Goal: Navigation & Orientation: Find specific page/section

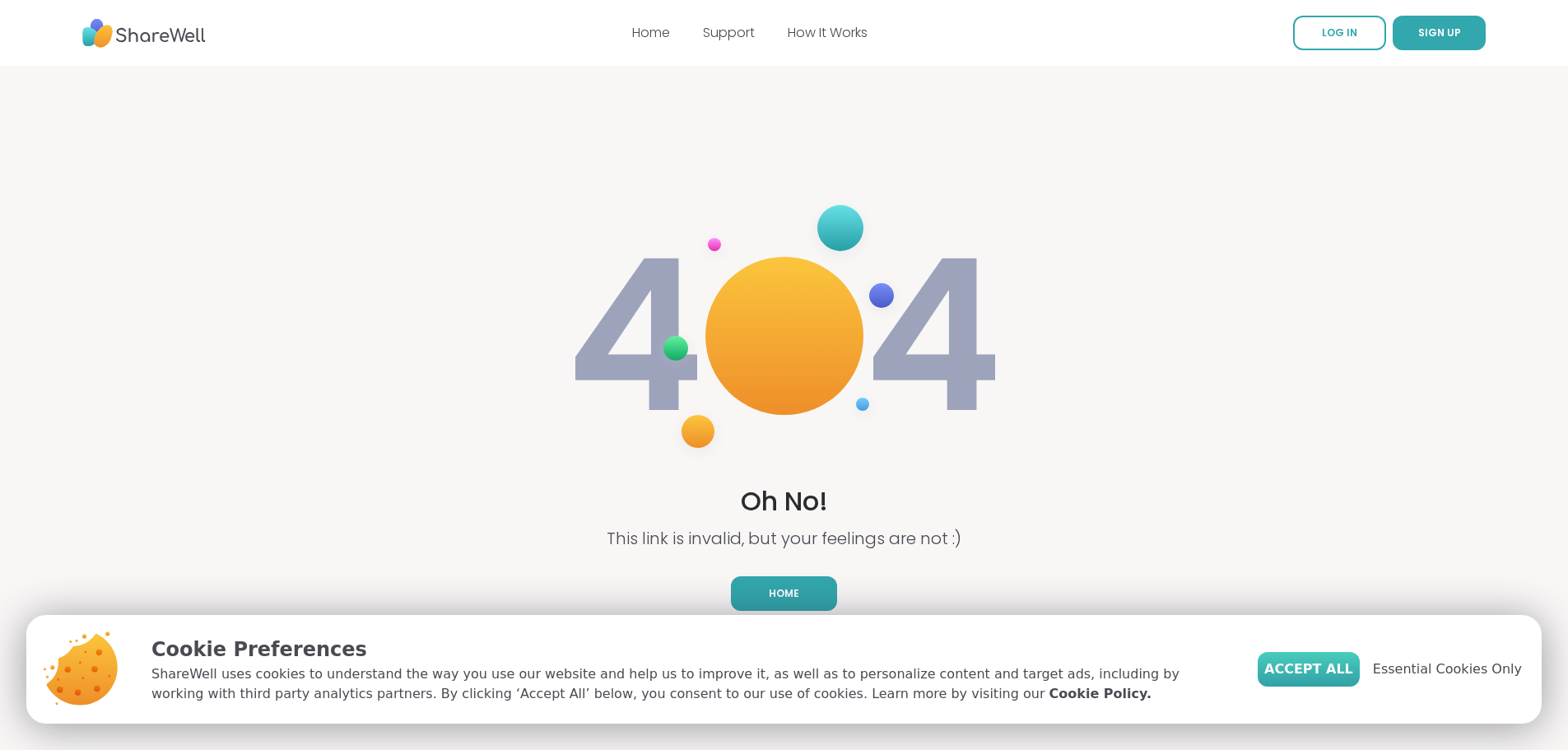
click at [1302, 674] on span "Accept All" at bounding box center [1308, 669] width 89 height 20
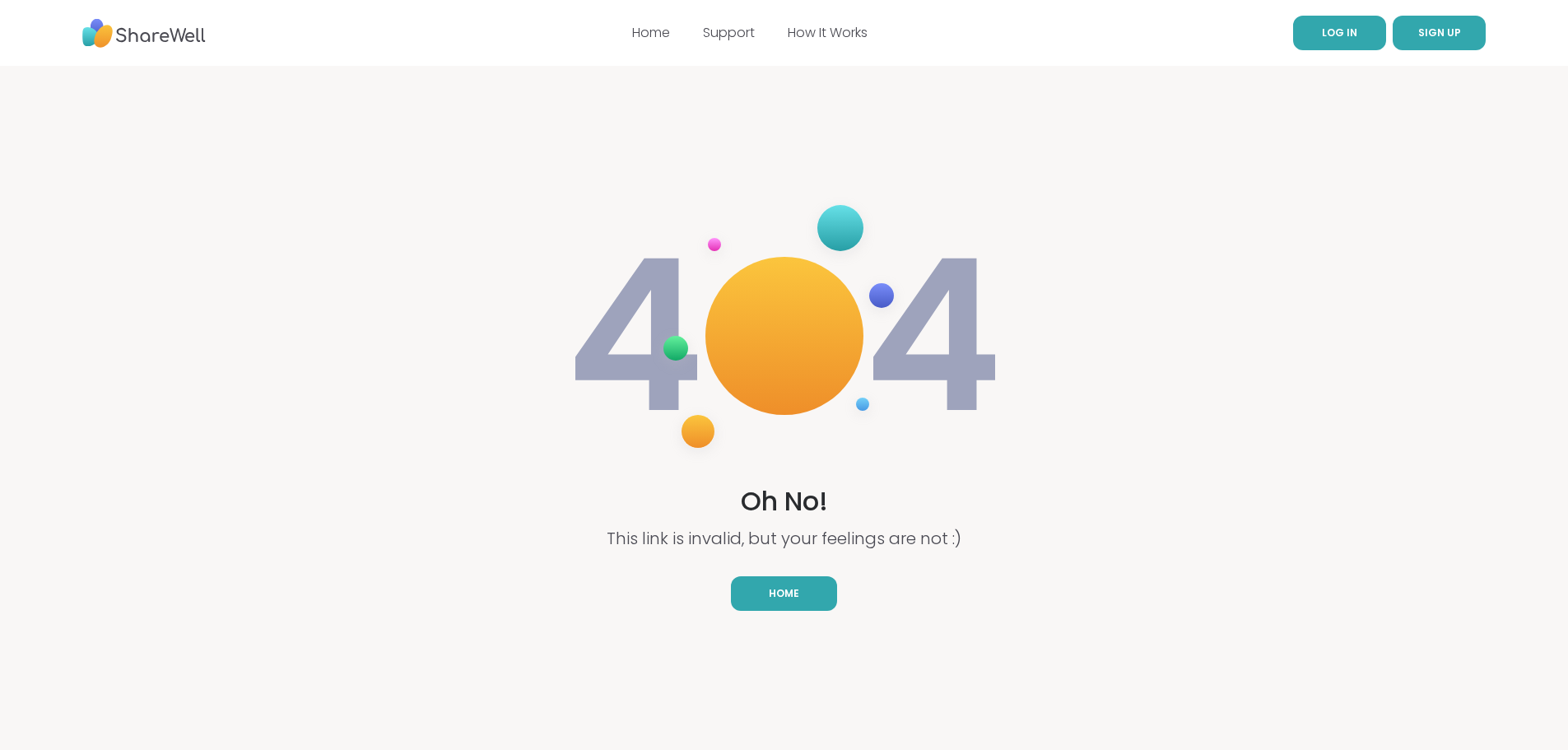
click at [1341, 32] on span "LOG IN" at bounding box center [1339, 32] width 36 height 14
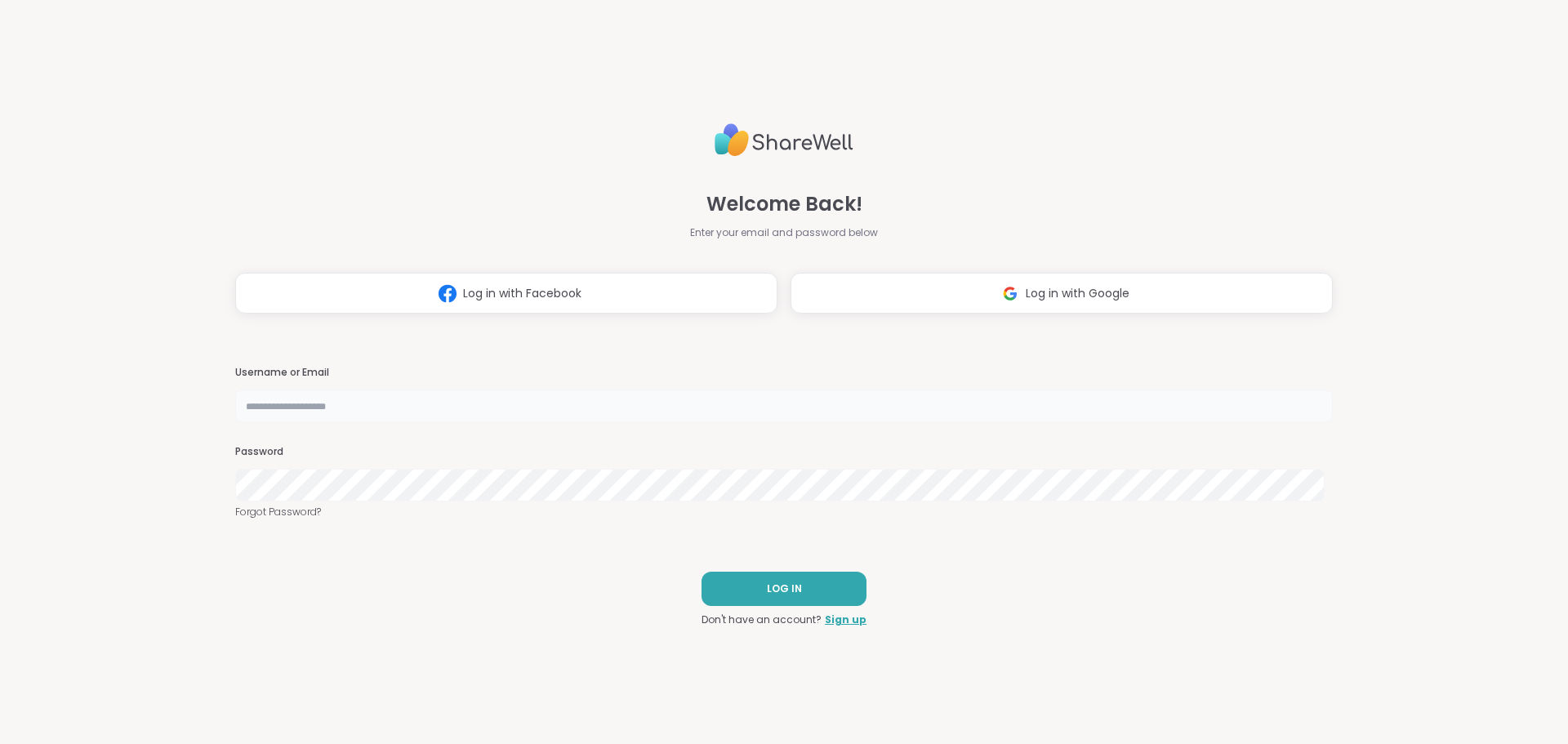
click at [427, 403] on input "text" at bounding box center [784, 406] width 1098 height 33
type input "**********"
click at [775, 589] on span "LOG IN" at bounding box center [784, 588] width 35 height 15
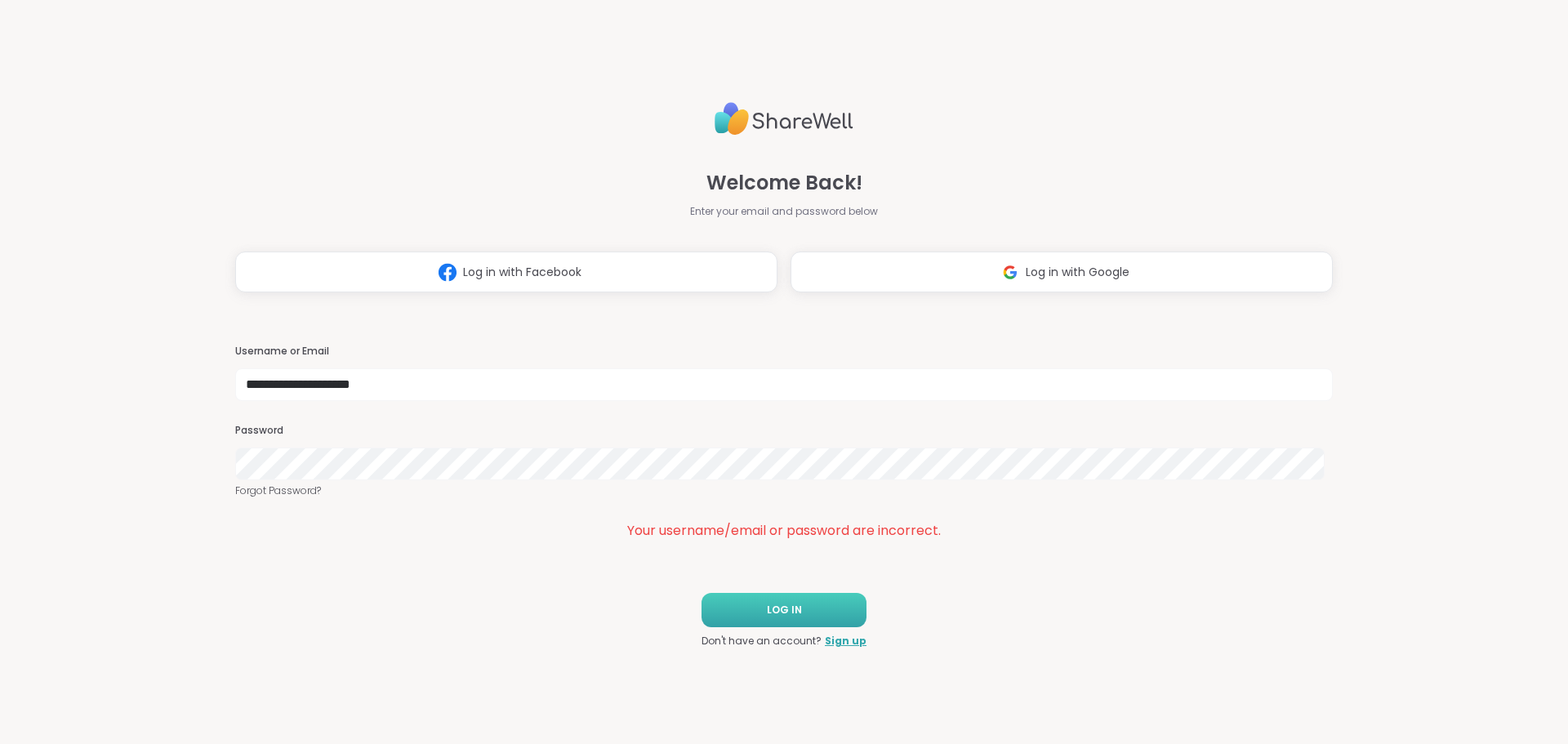
click at [804, 623] on button "LOG IN" at bounding box center [783, 610] width 165 height 35
click at [802, 608] on button "LOG IN" at bounding box center [783, 610] width 165 height 35
click at [118, 498] on div "**********" at bounding box center [784, 372] width 1568 height 744
click at [818, 614] on button "LOG IN" at bounding box center [783, 610] width 165 height 35
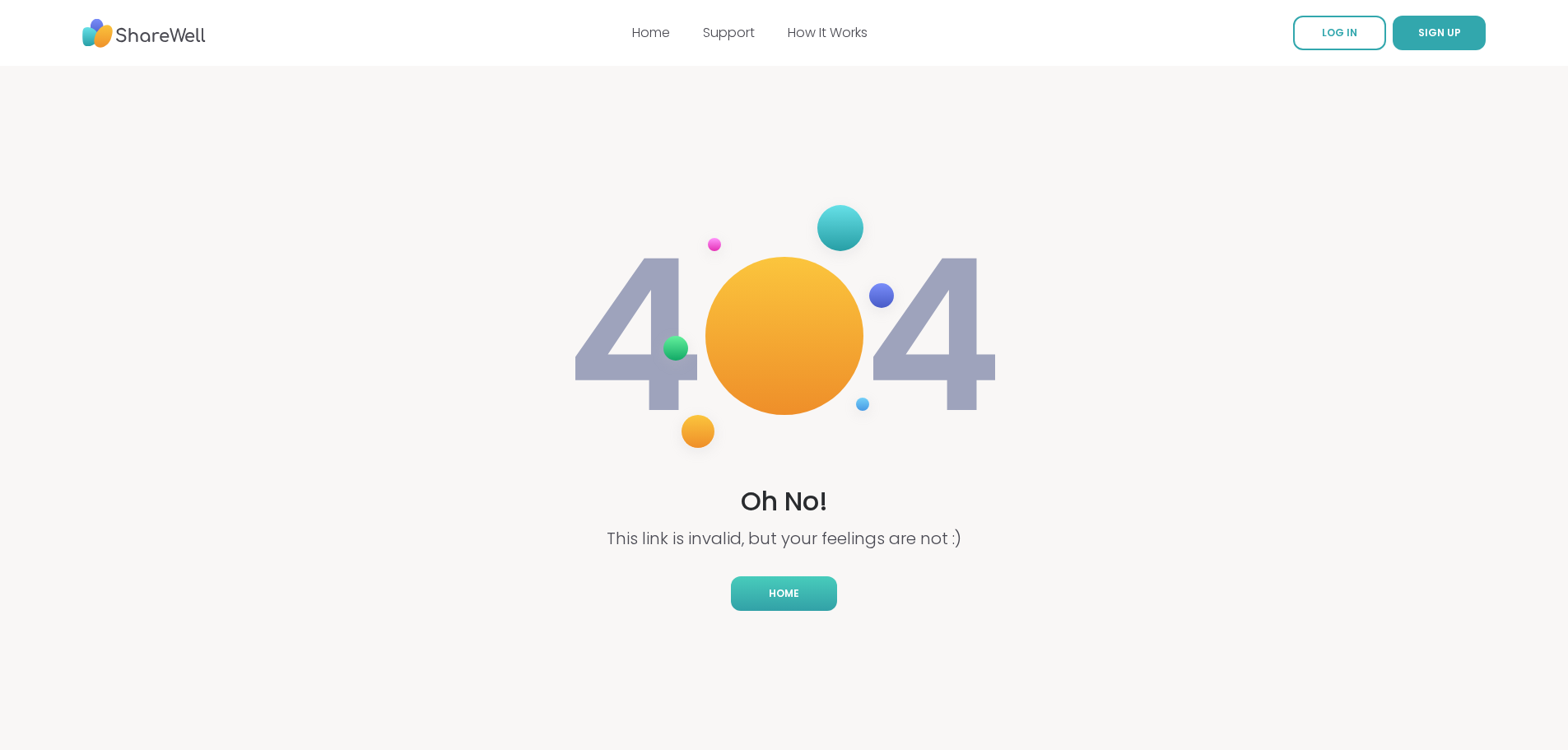
click at [805, 595] on link "Home" at bounding box center [784, 594] width 106 height 35
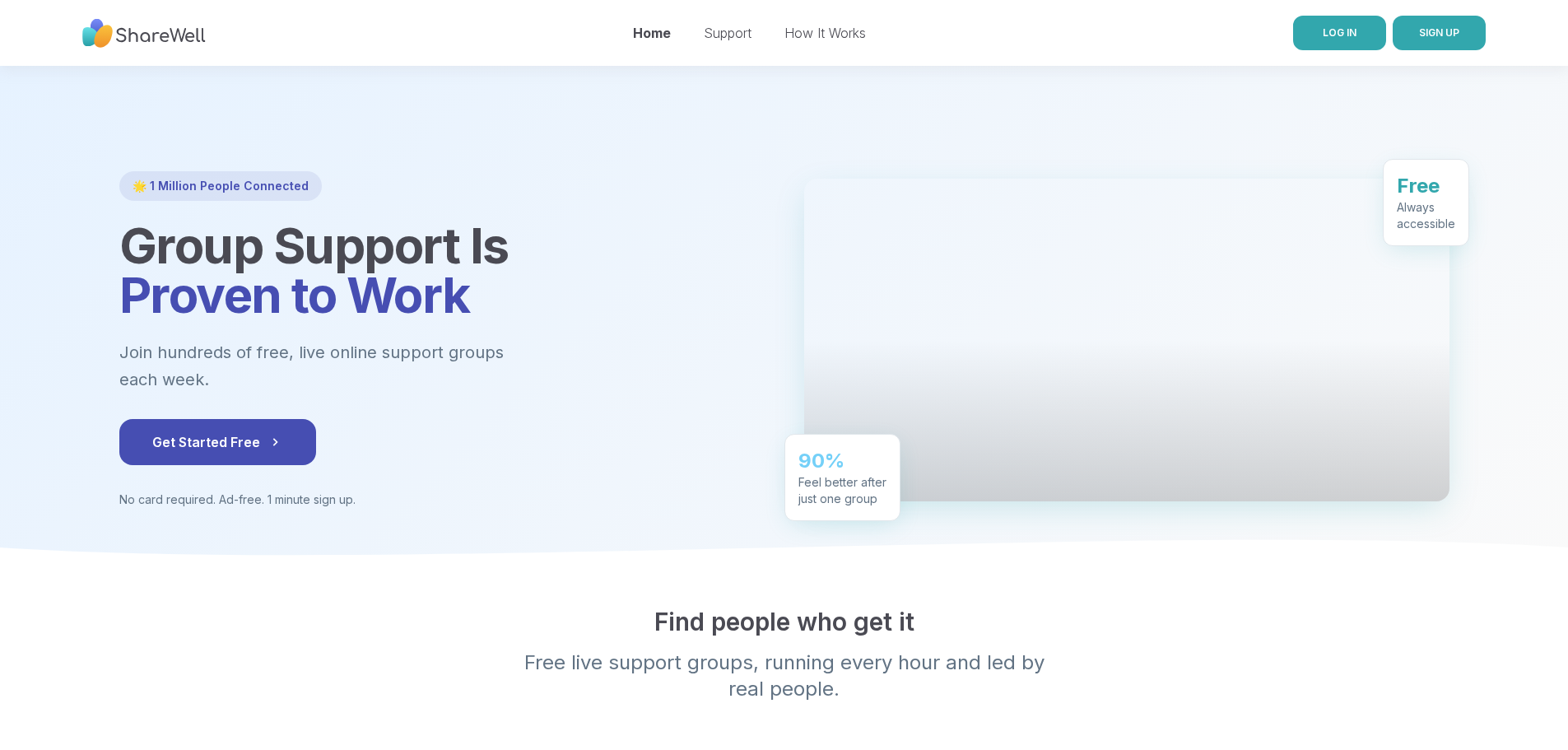
click at [1322, 33] on span "LOG IN" at bounding box center [1339, 32] width 34 height 12
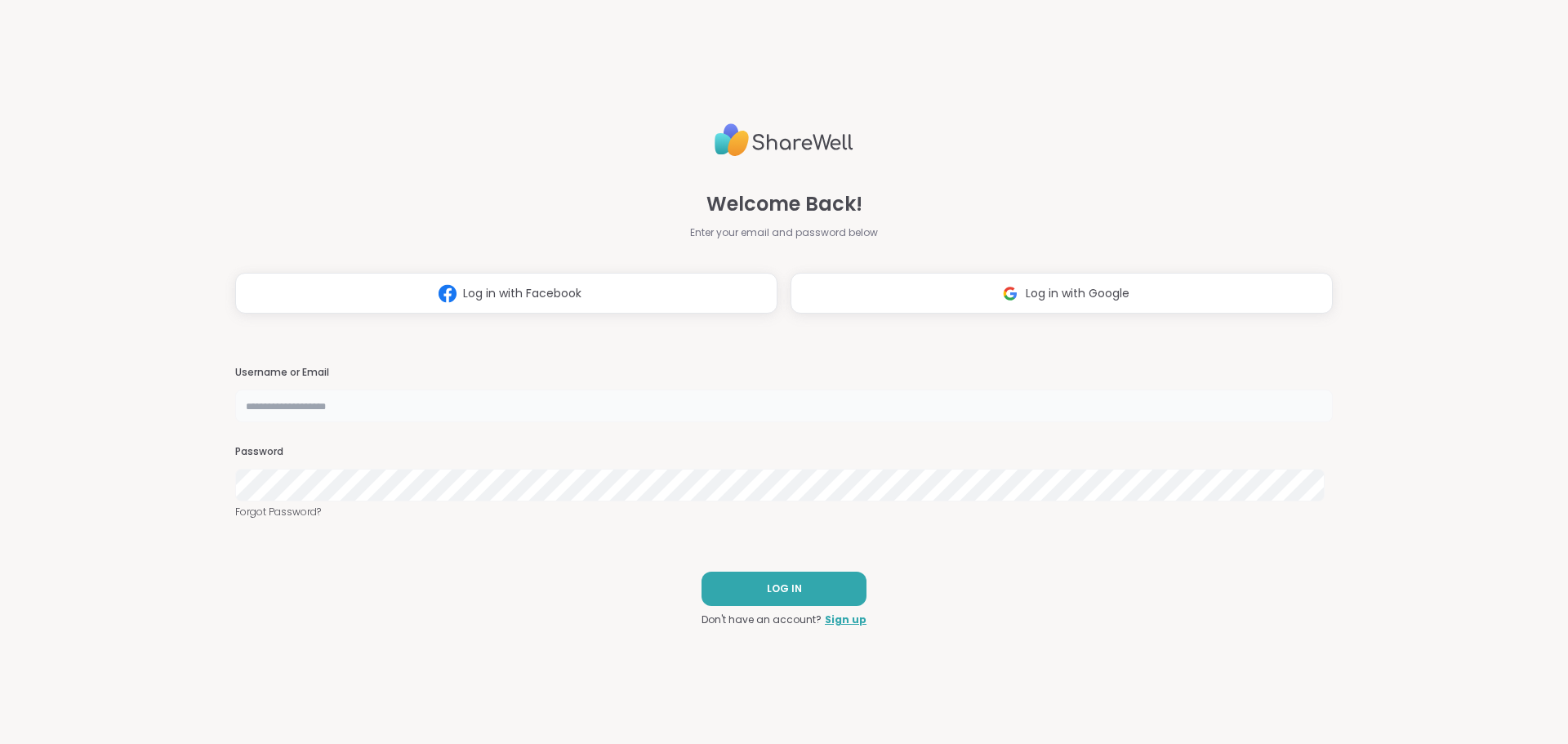
click at [548, 401] on input "text" at bounding box center [784, 406] width 1098 height 33
type input "**********"
click at [799, 589] on button "LOG IN" at bounding box center [783, 589] width 165 height 35
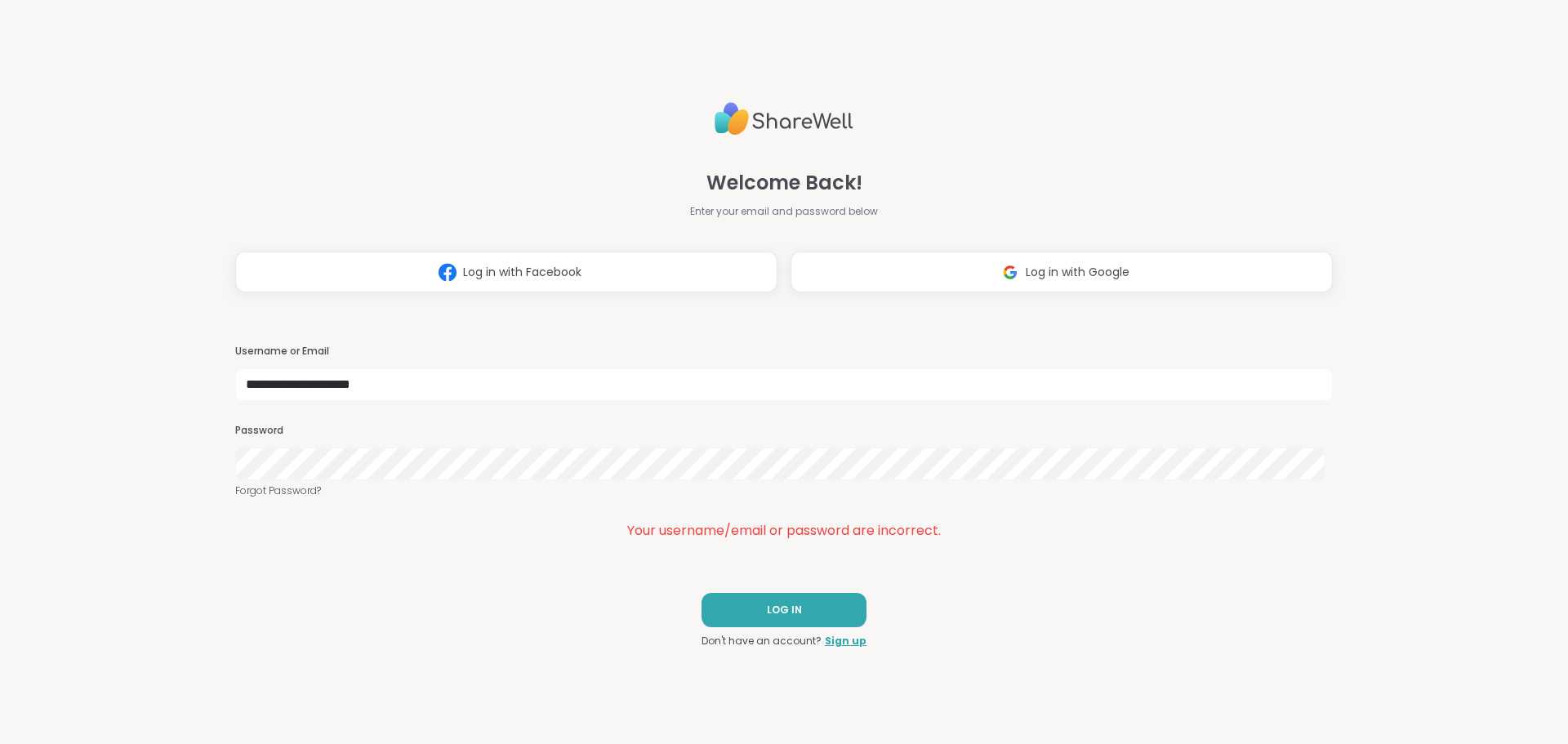
click at [118, 496] on div "**********" at bounding box center [784, 372] width 1568 height 744
click at [138, 498] on div "**********" at bounding box center [784, 372] width 1568 height 744
click at [819, 604] on button "LOG IN" at bounding box center [783, 610] width 165 height 35
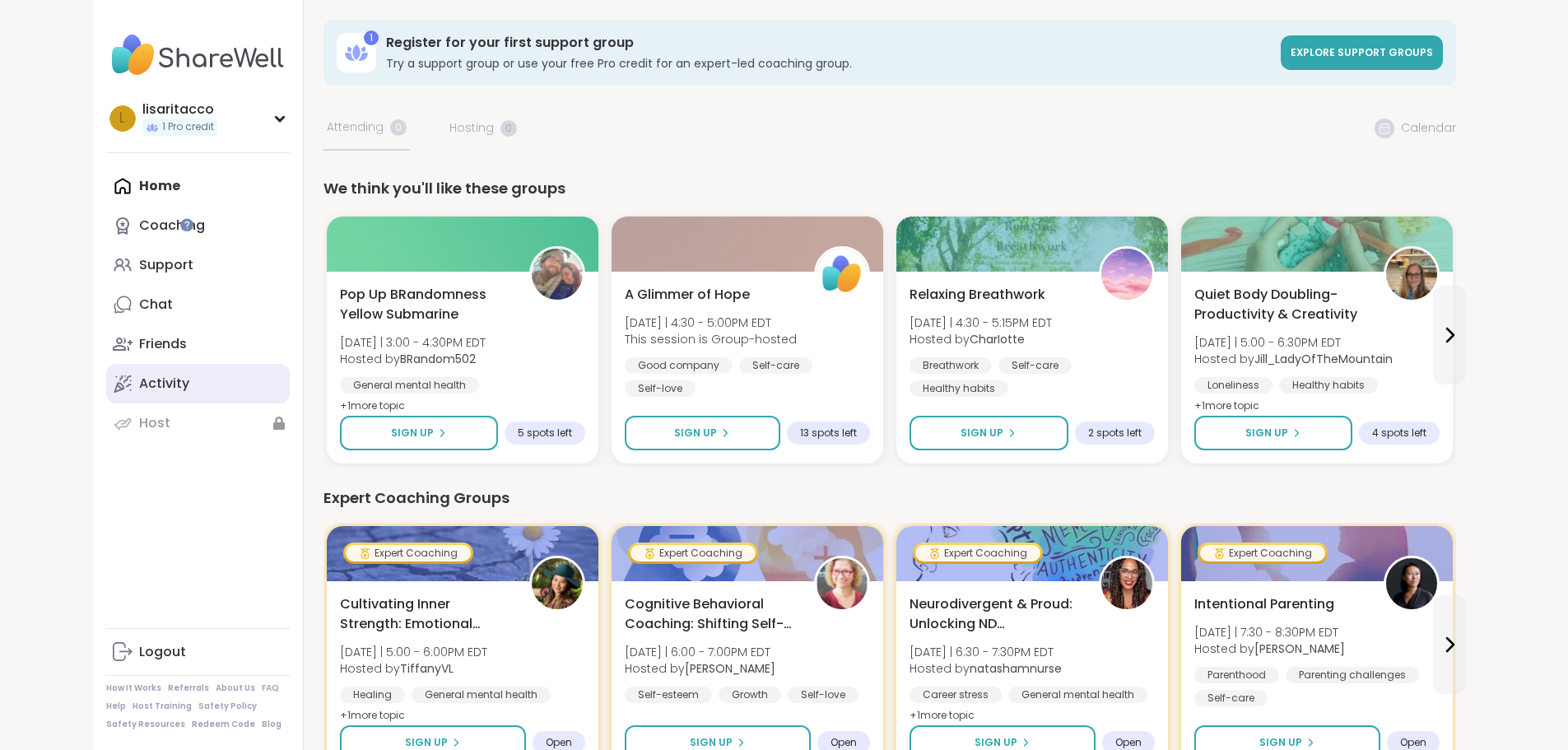
click at [139, 380] on div "Activity" at bounding box center [164, 384] width 50 height 18
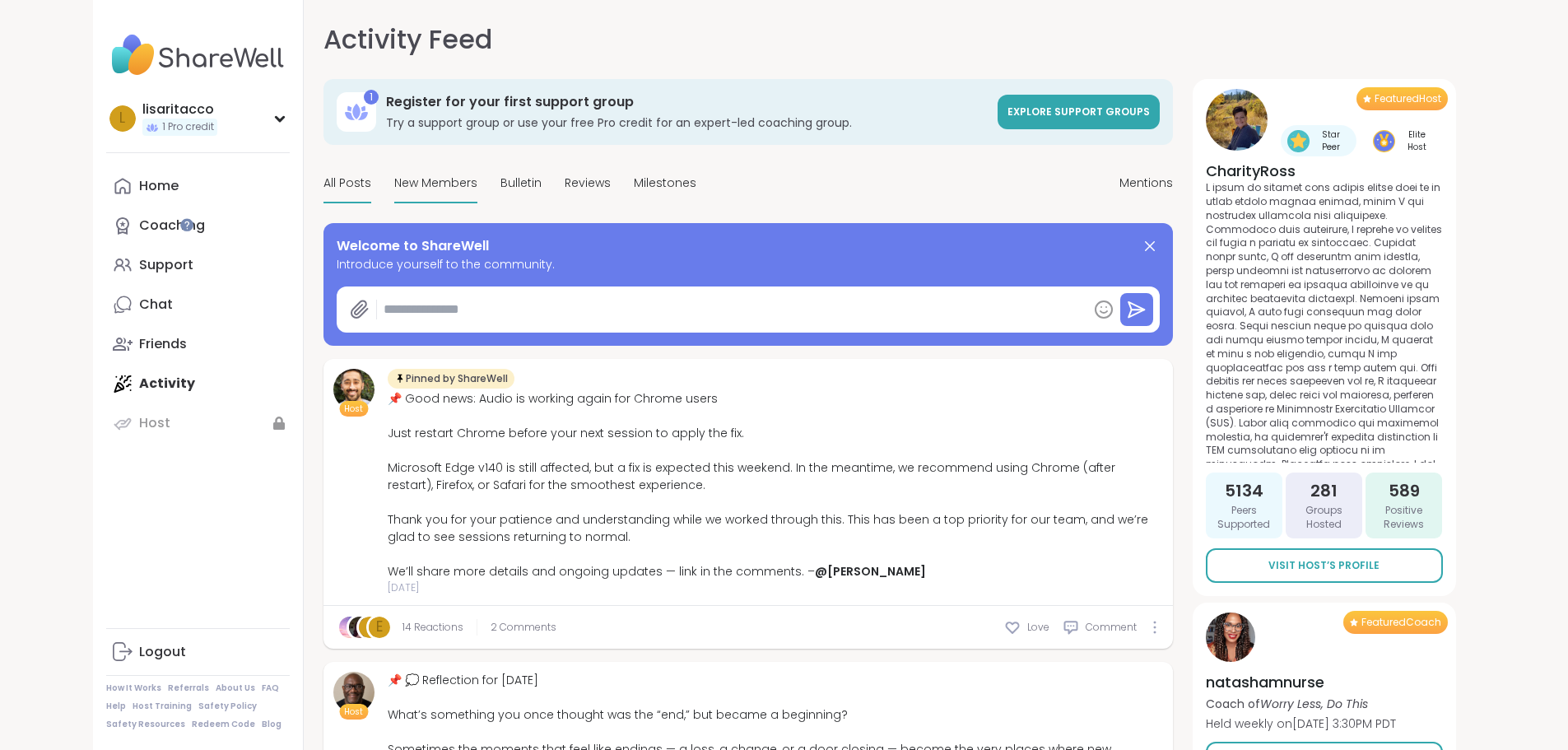
click at [394, 182] on span "New Members" at bounding box center [435, 182] width 83 height 17
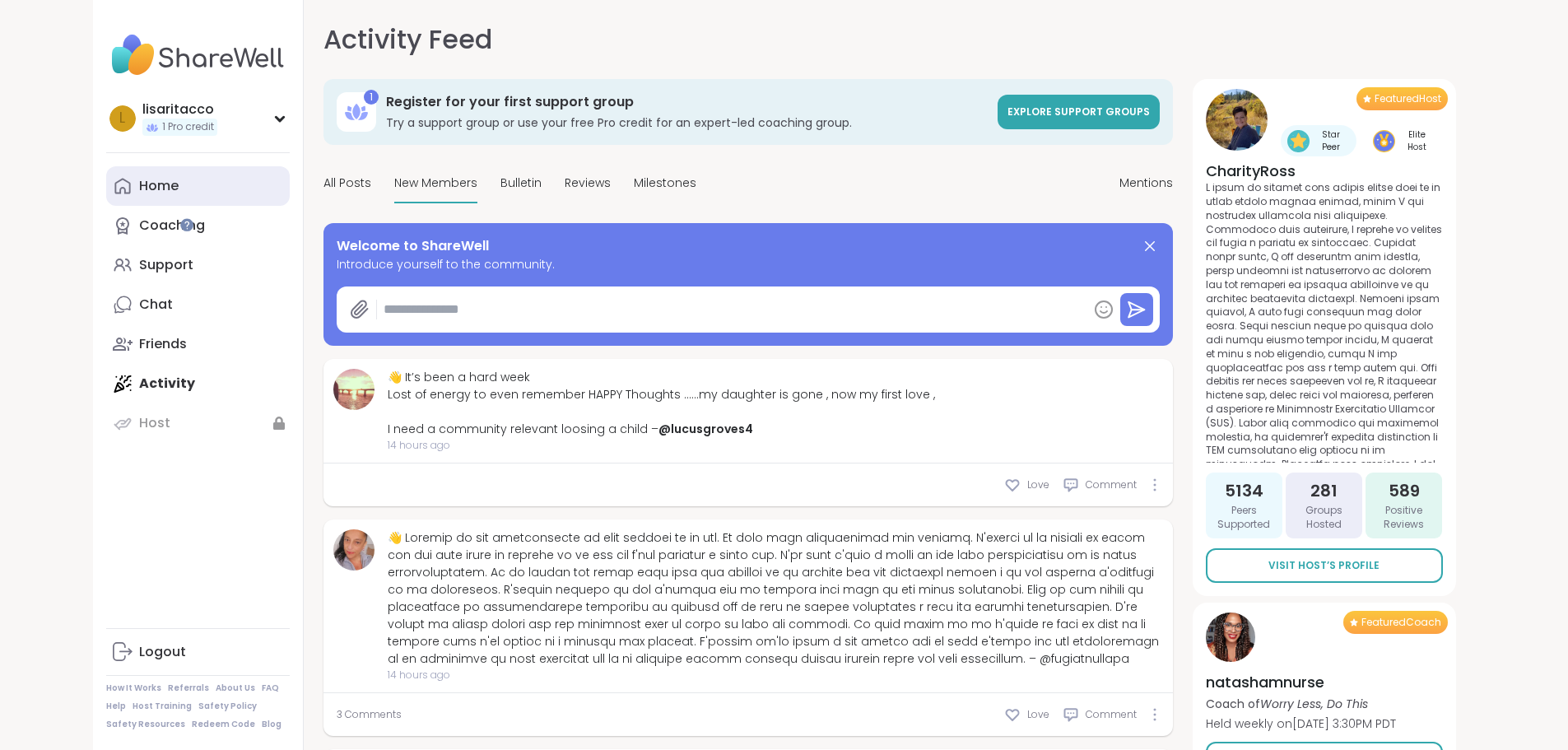
click at [106, 175] on link "Home" at bounding box center [198, 185] width 183 height 39
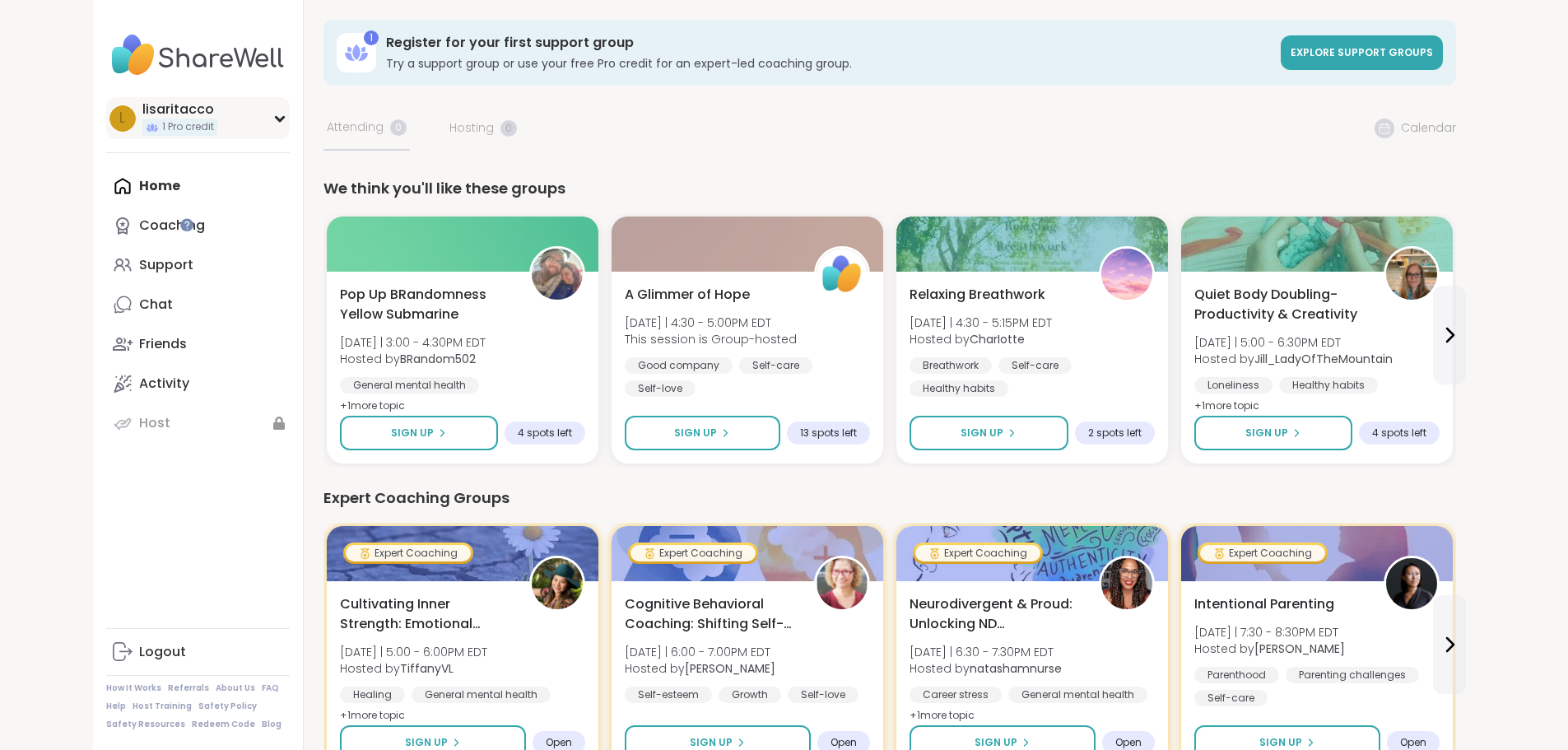
click at [162, 123] on span "1 Pro credit" at bounding box center [188, 127] width 52 height 14
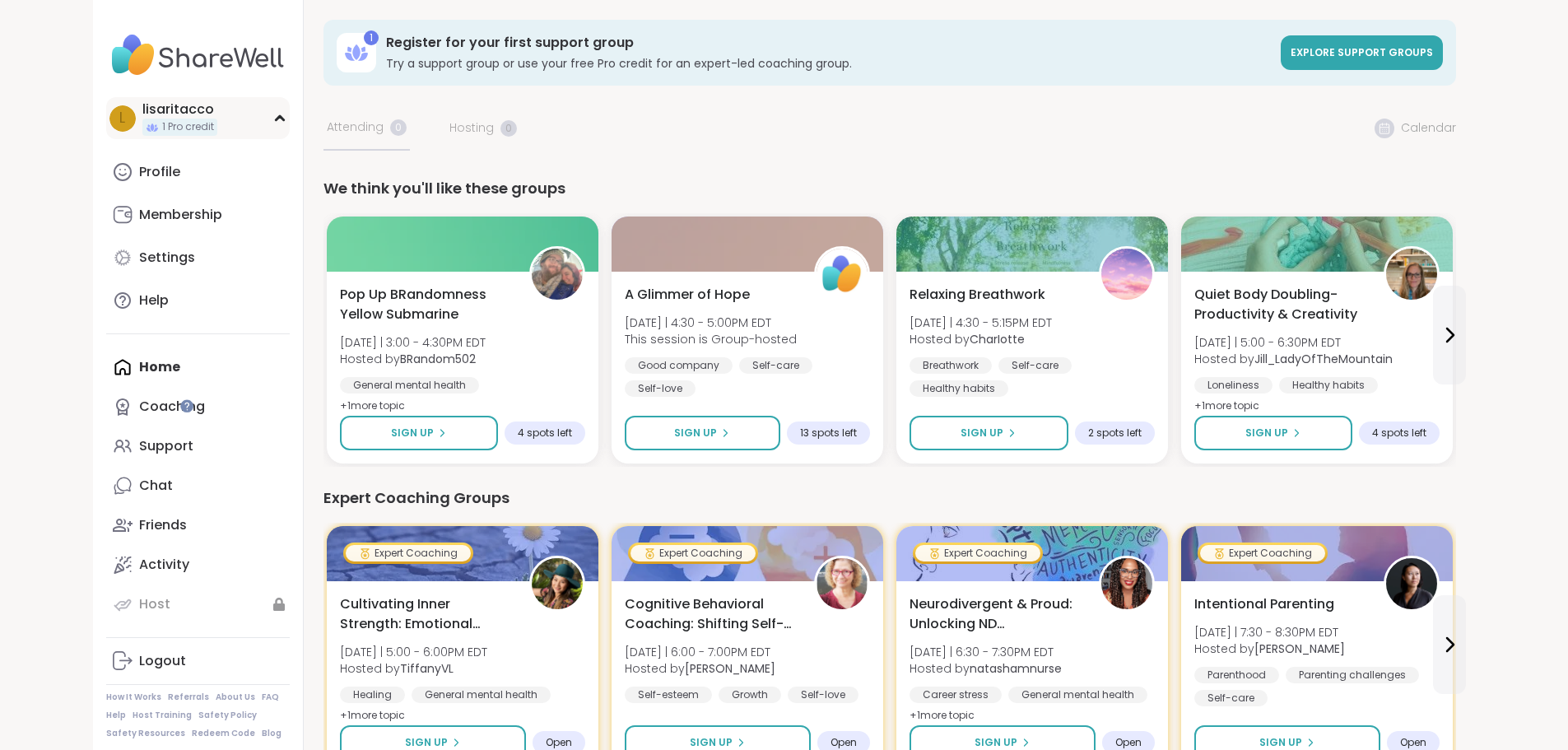
click at [162, 123] on span "1 Pro credit" at bounding box center [188, 127] width 52 height 14
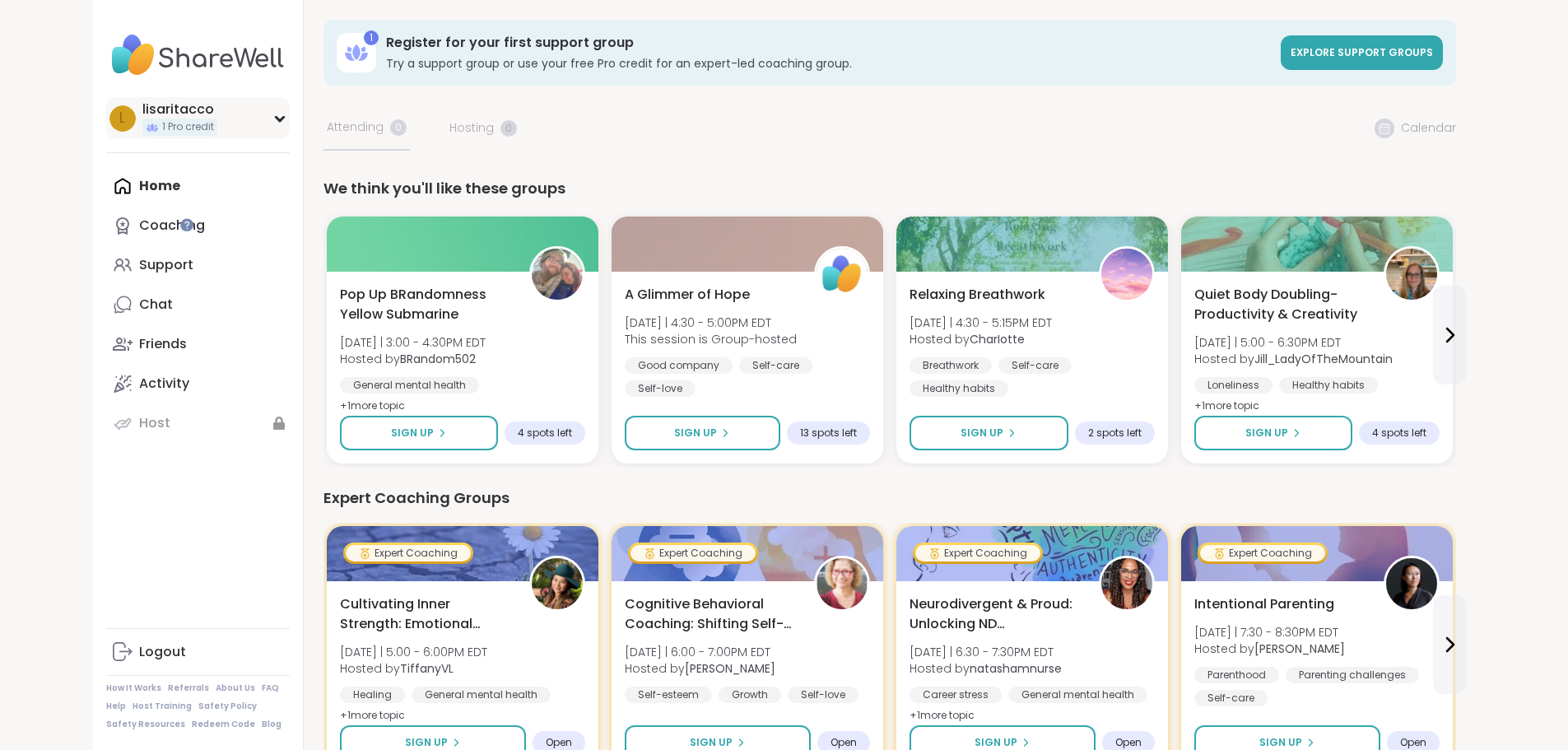
click at [276, 117] on icon at bounding box center [280, 119] width 7 height 4
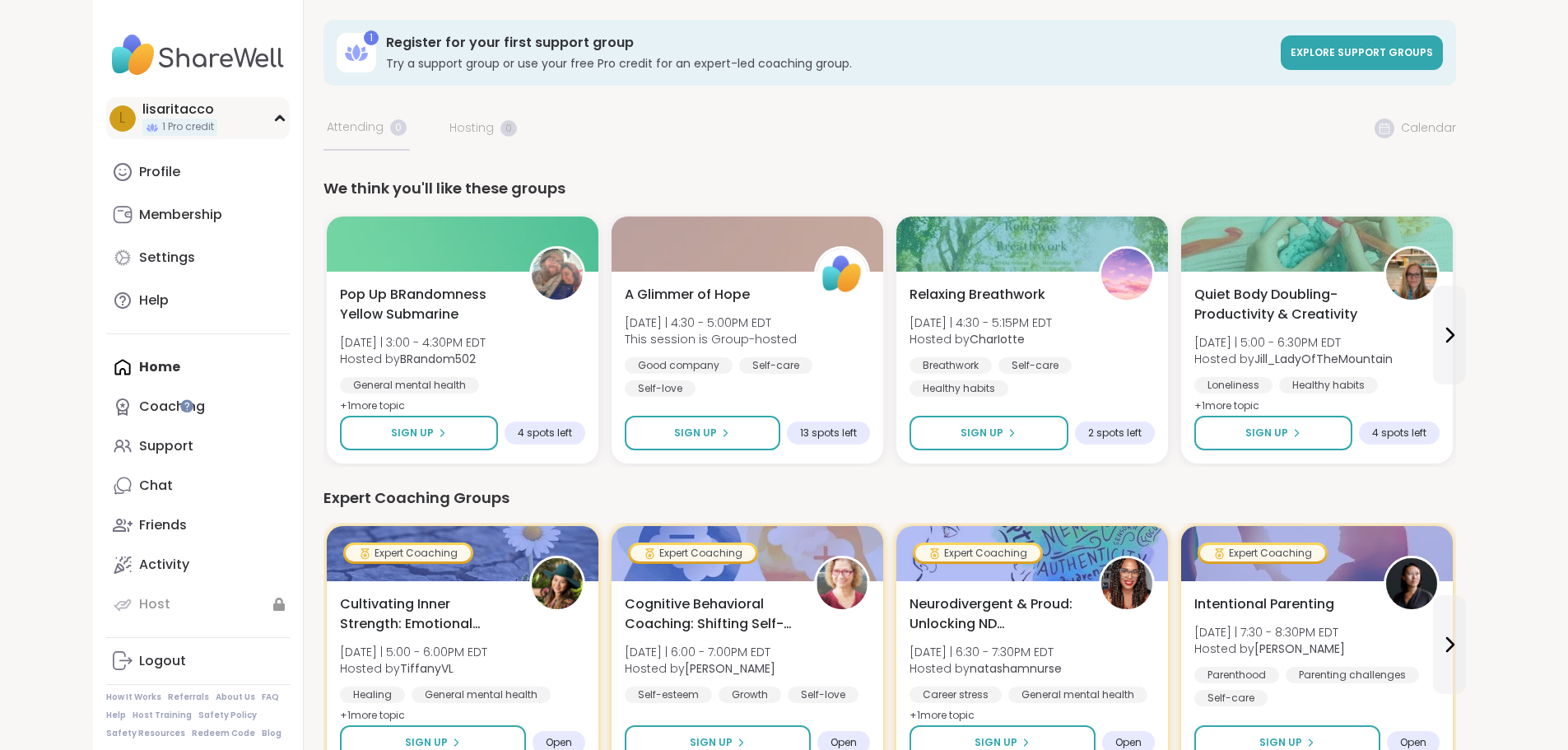
click at [106, 118] on div "l lisaritacco 1 Pro credit" at bounding box center [198, 118] width 183 height 42
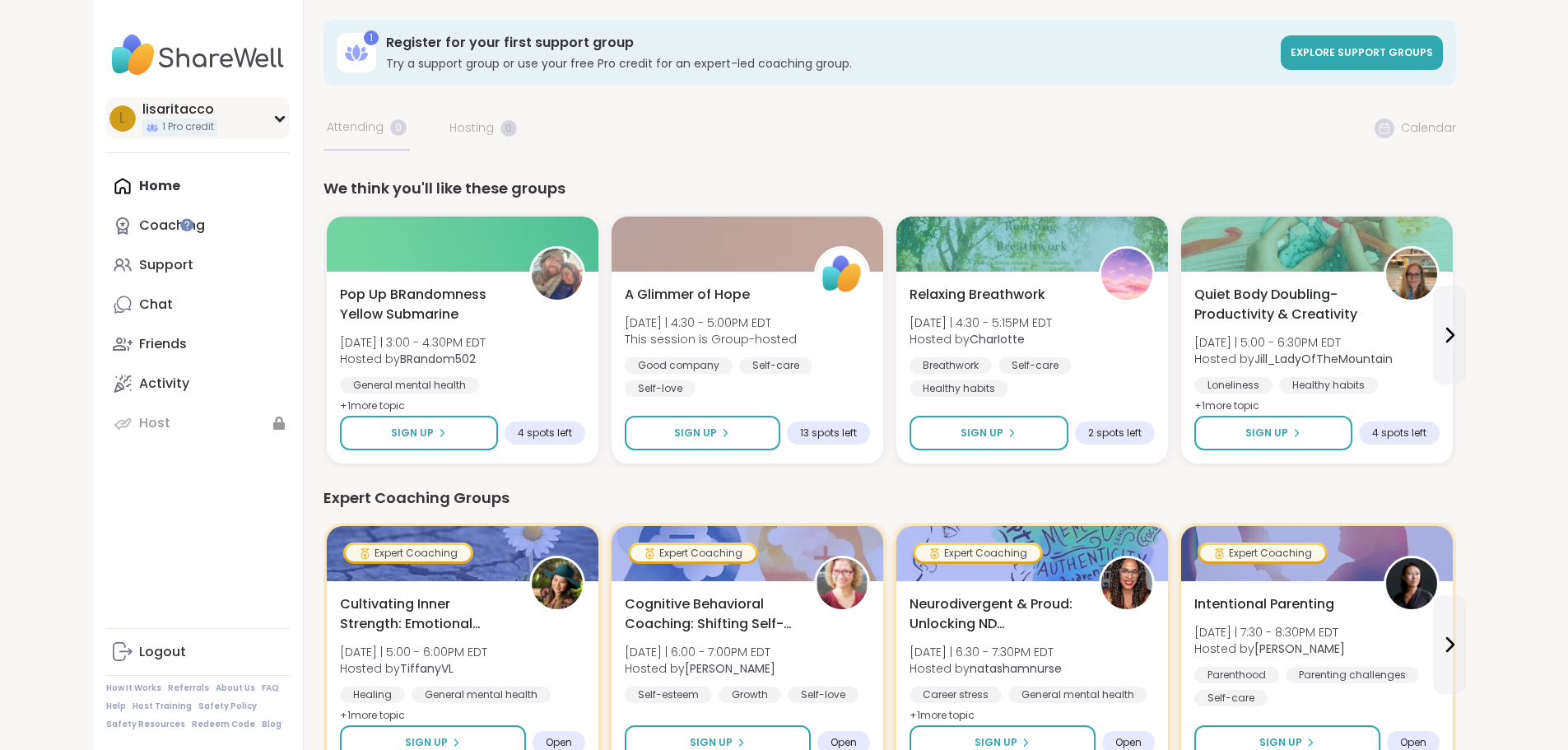
click at [273, 121] on icon at bounding box center [280, 118] width 13 height 8
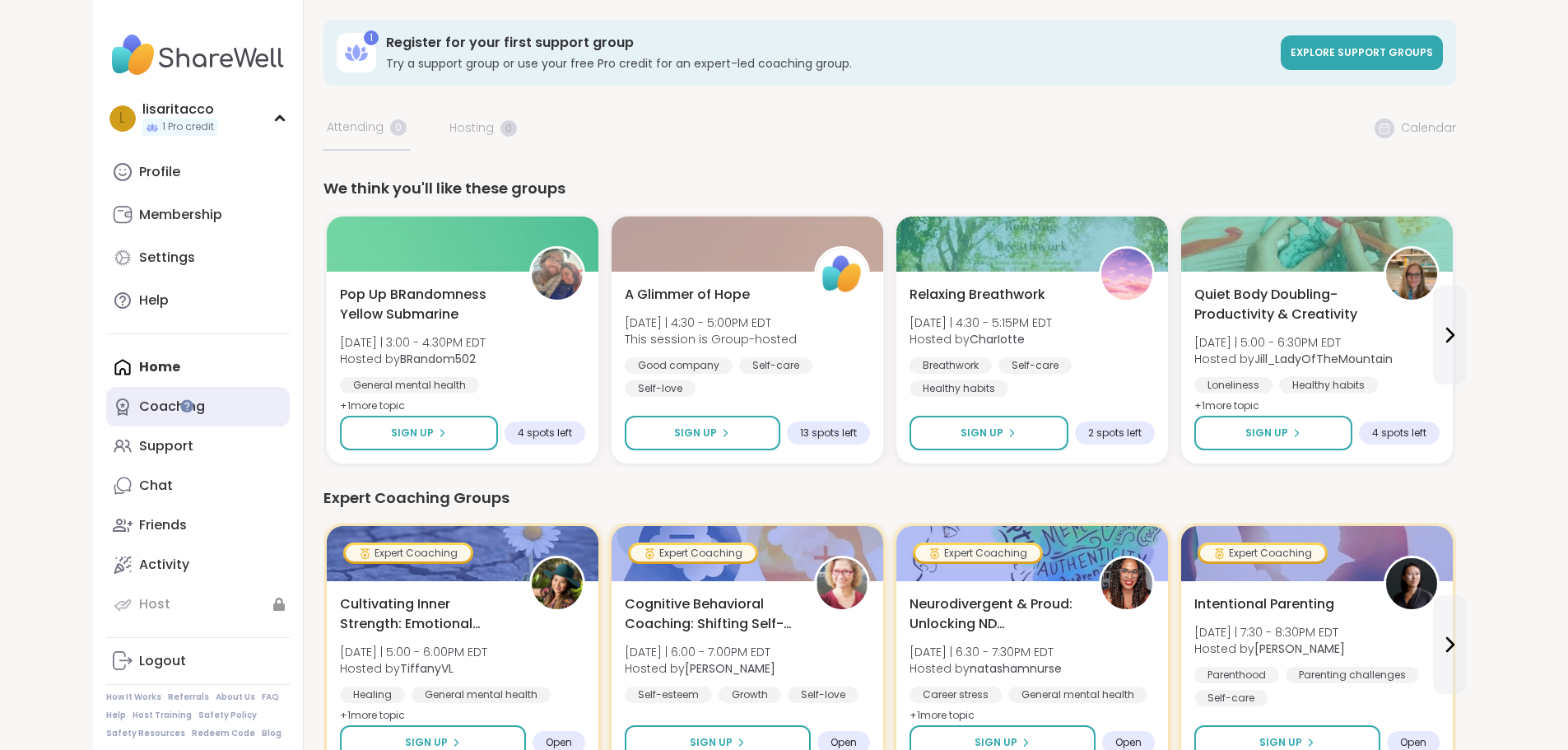
click at [173, 414] on link "Coaching" at bounding box center [198, 406] width 183 height 39
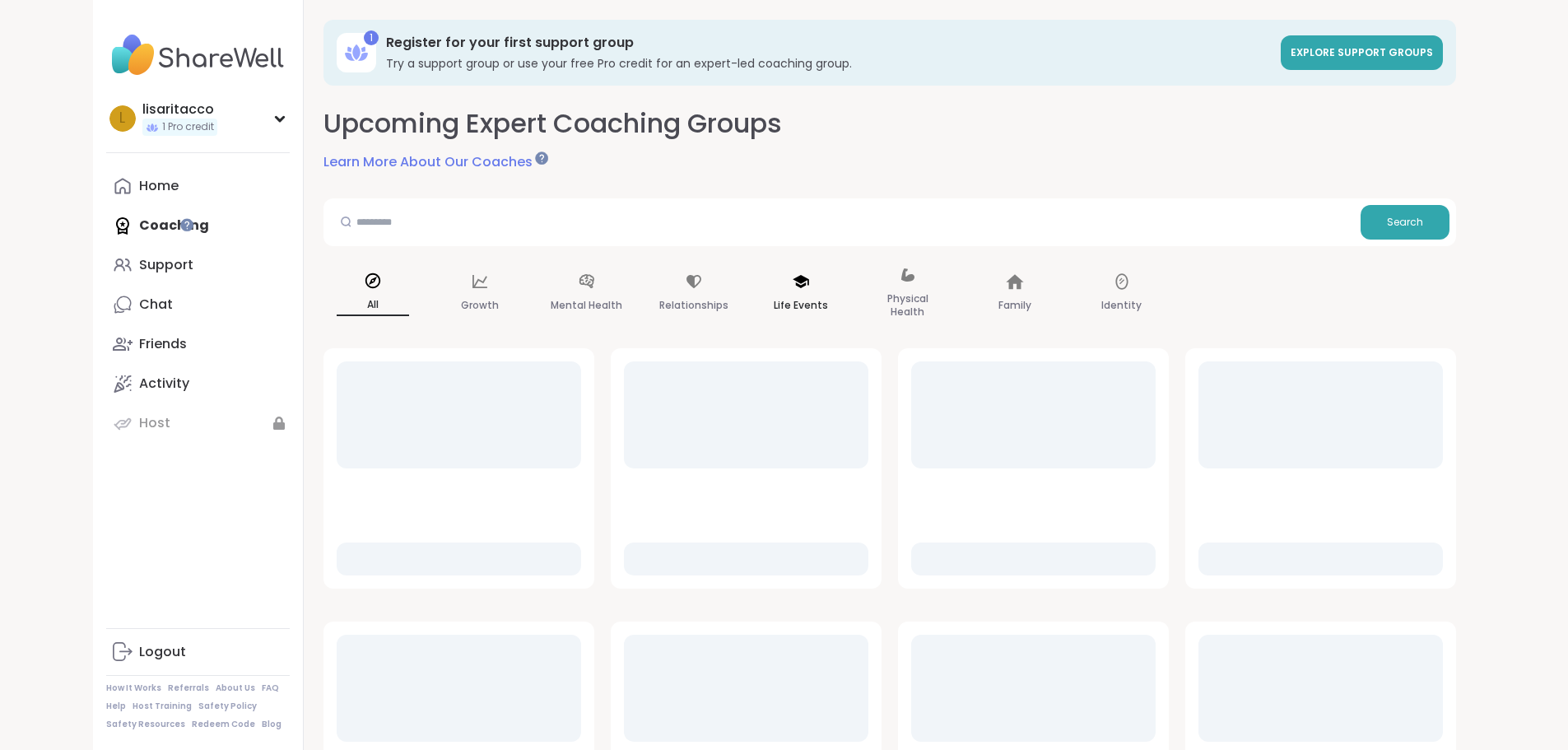
click at [773, 298] on p "Life Events" at bounding box center [800, 305] width 54 height 20
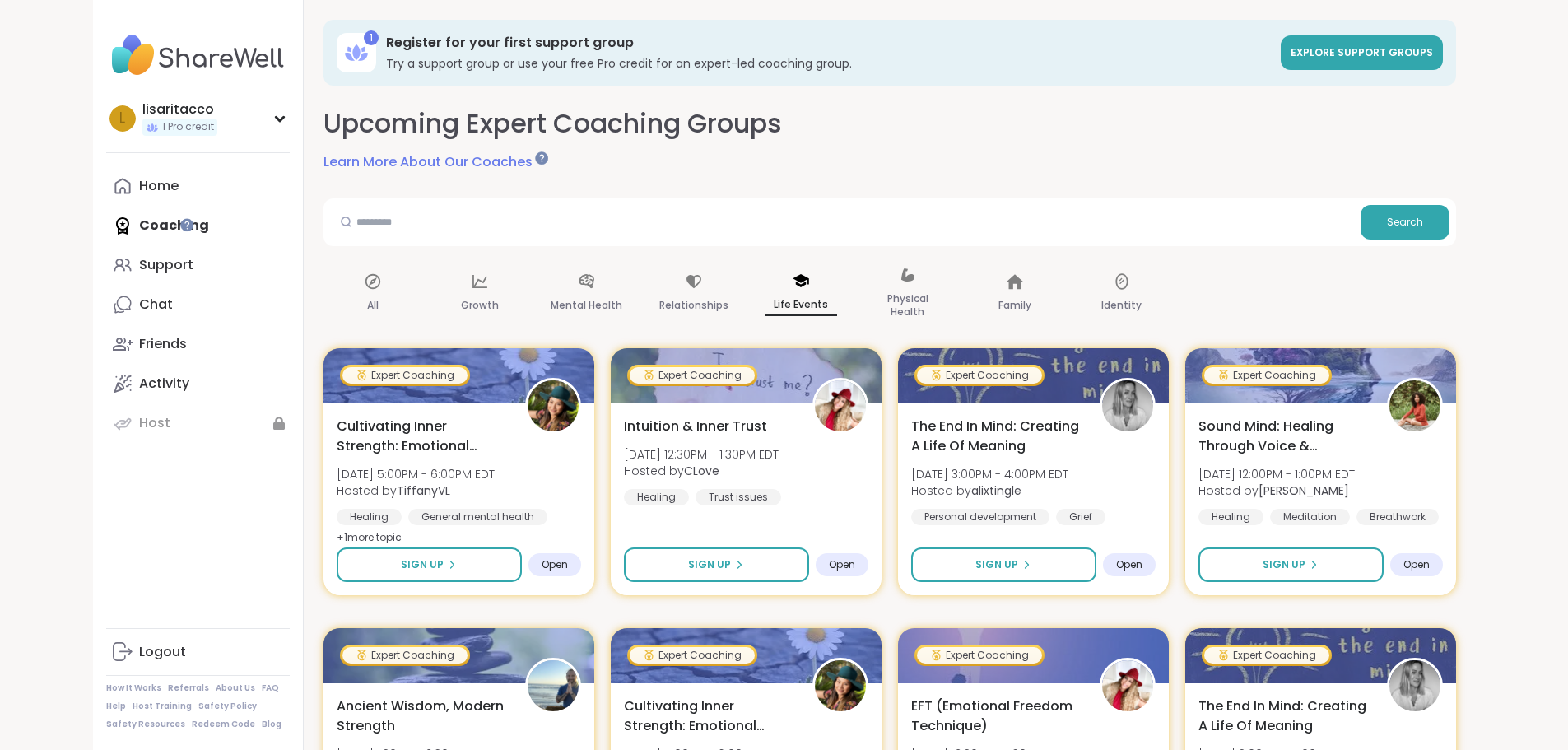
click at [343, 60] on icon at bounding box center [356, 52] width 27 height 27
click at [1432, 49] on span "Explore support groups" at bounding box center [1361, 51] width 142 height 14
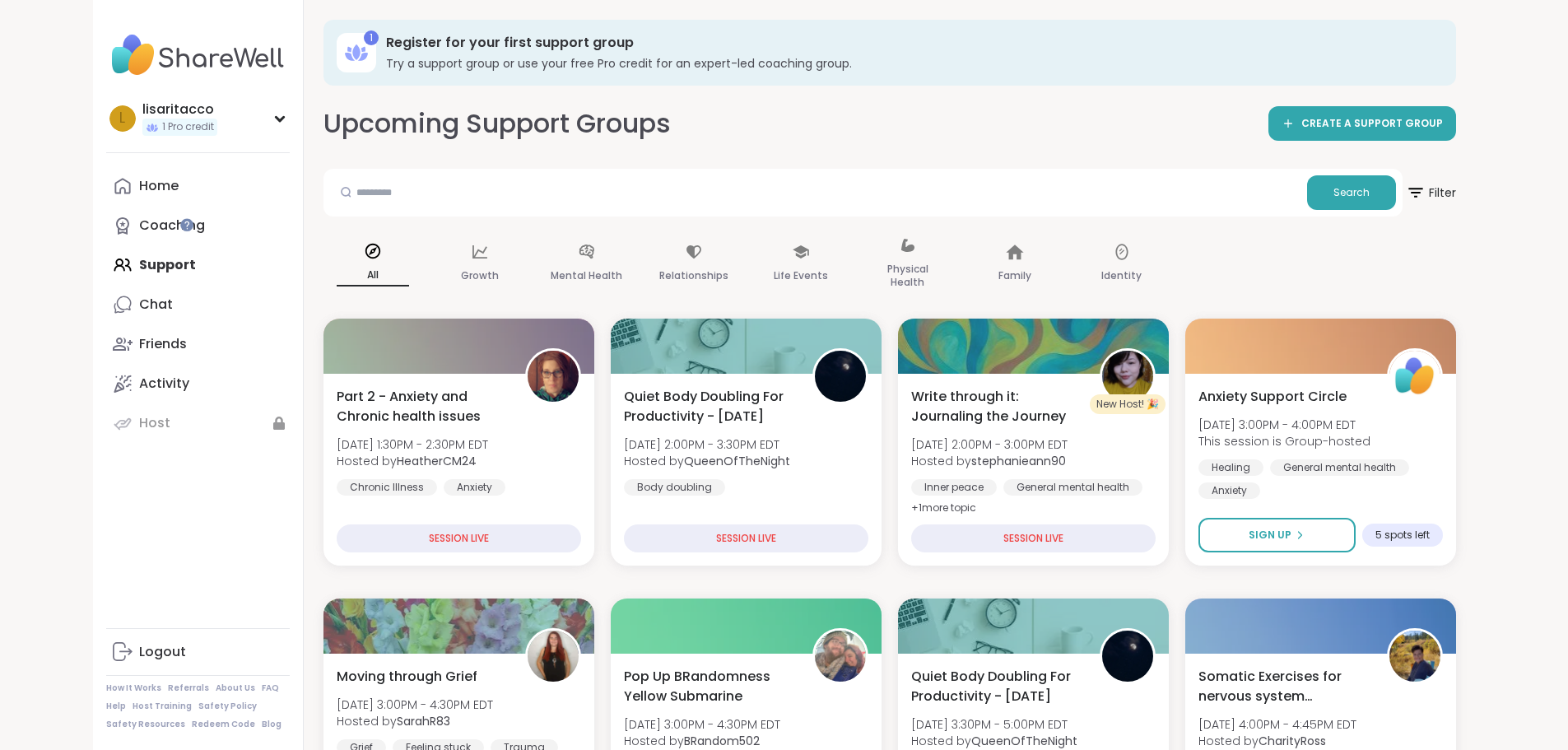
click at [106, 262] on div "Home Coaching Support Chat Friends Activity Host" at bounding box center [198, 304] width 183 height 277
click at [106, 370] on link "Activity" at bounding box center [198, 383] width 183 height 39
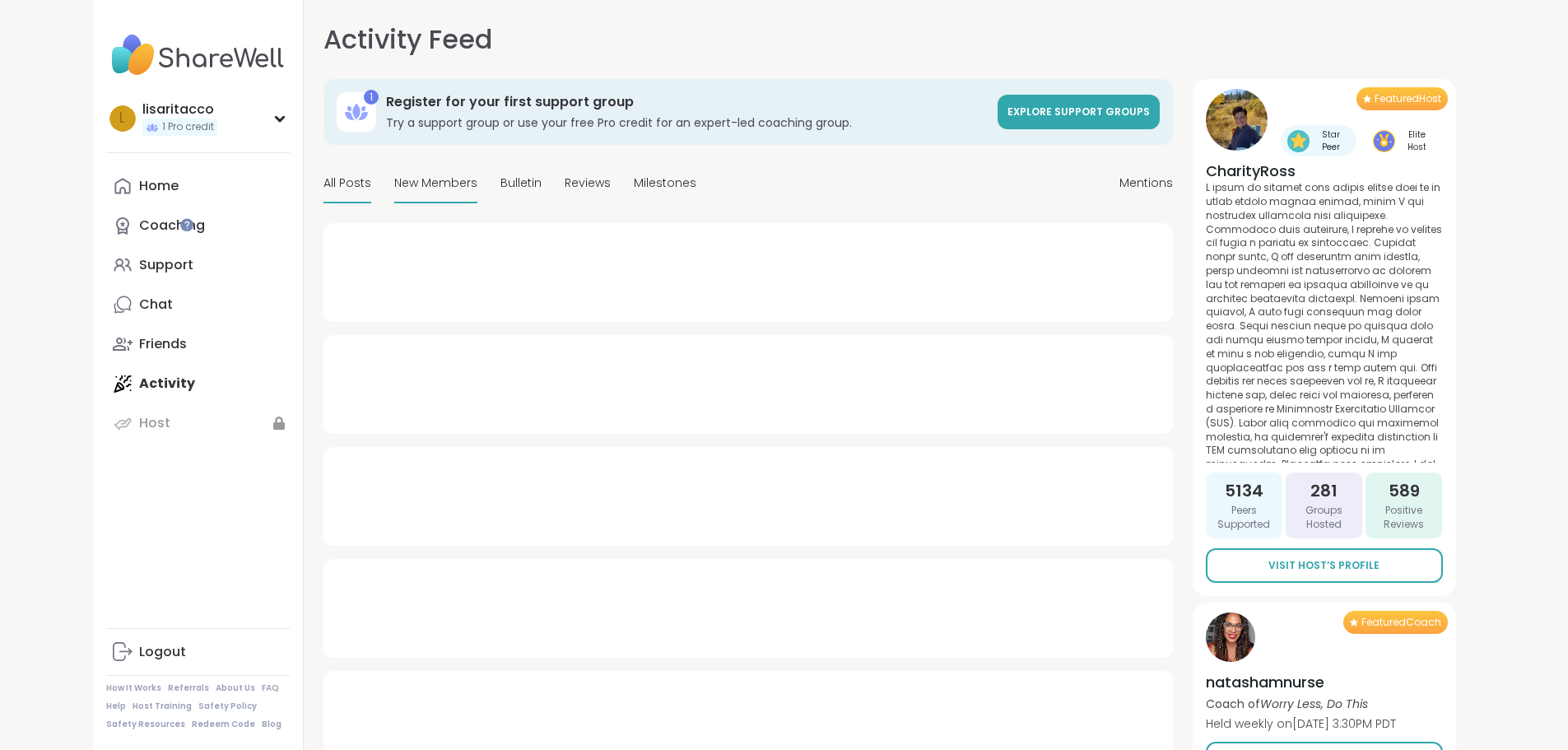
type textarea "*"
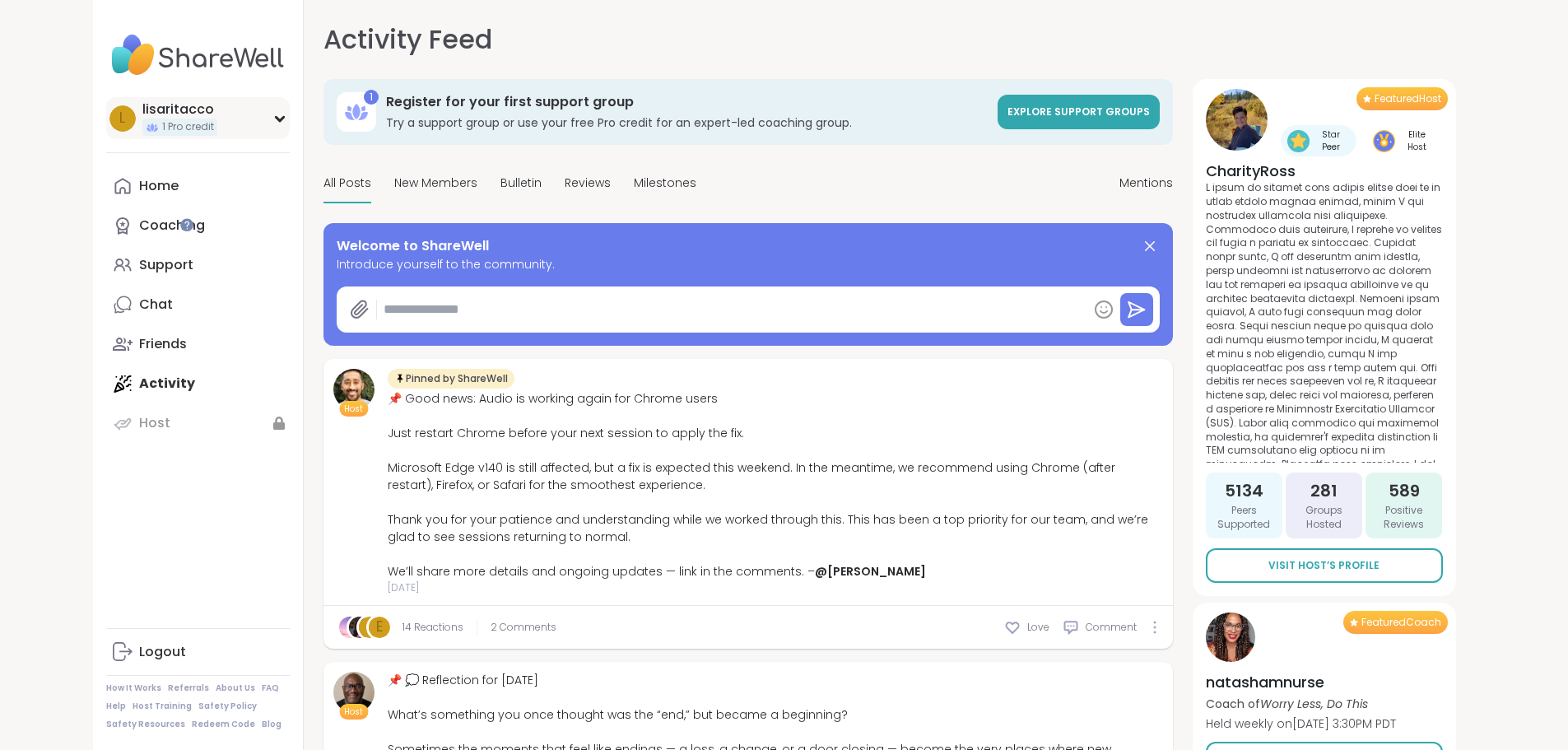
click at [162, 127] on span "1 Pro credit" at bounding box center [188, 127] width 52 height 14
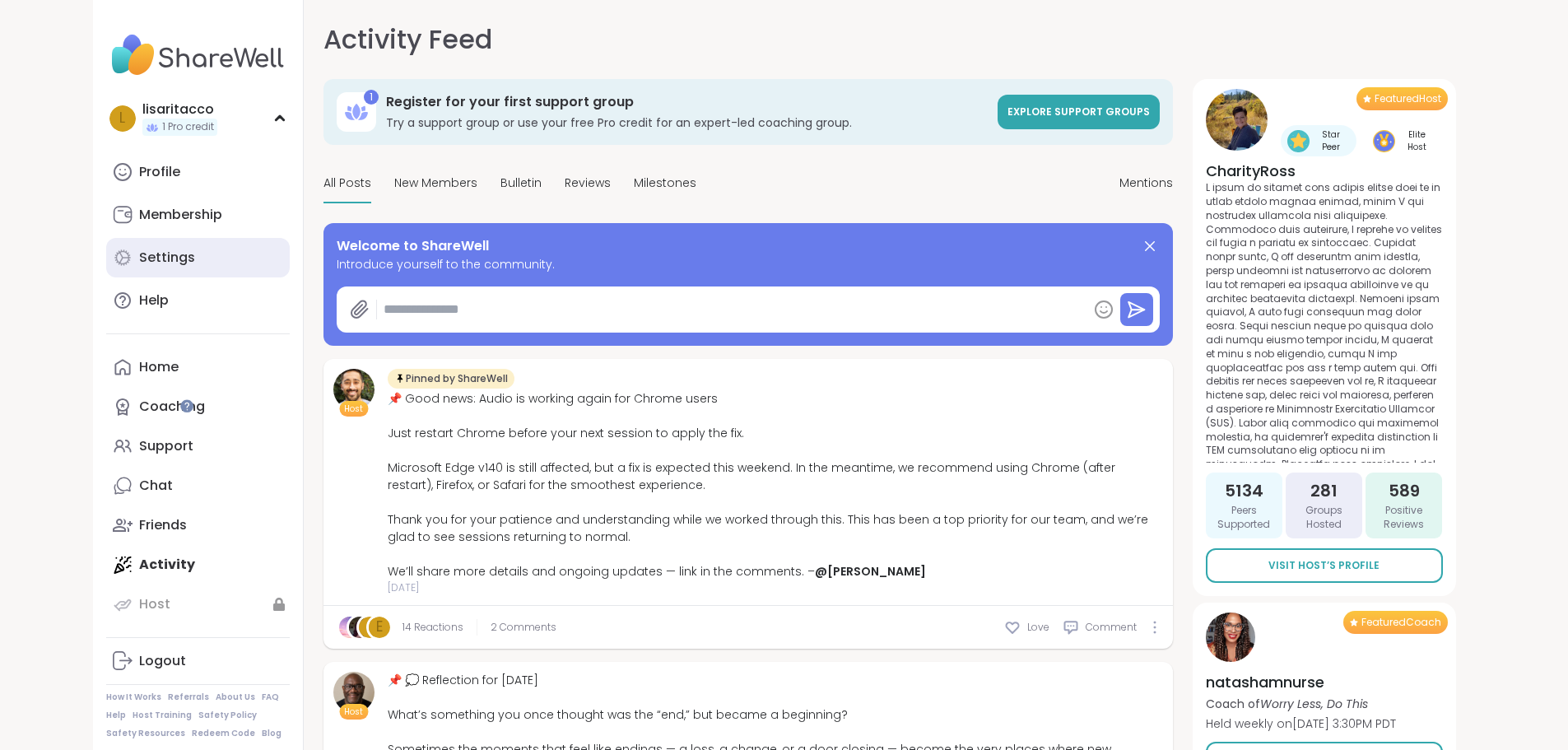
click at [139, 265] on div "Settings" at bounding box center [167, 258] width 56 height 18
select select "**"
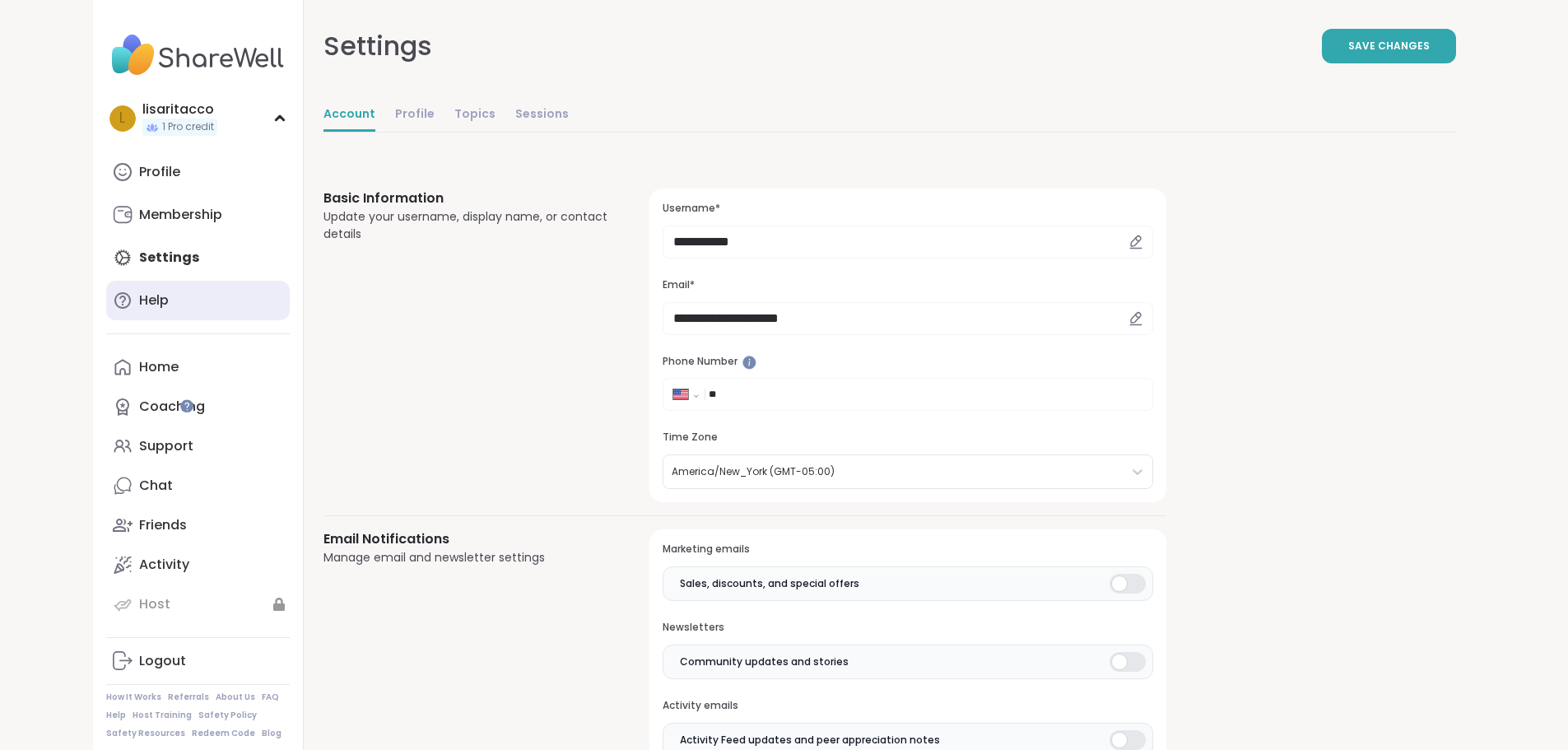
click at [139, 303] on div "Help" at bounding box center [154, 301] width 29 height 18
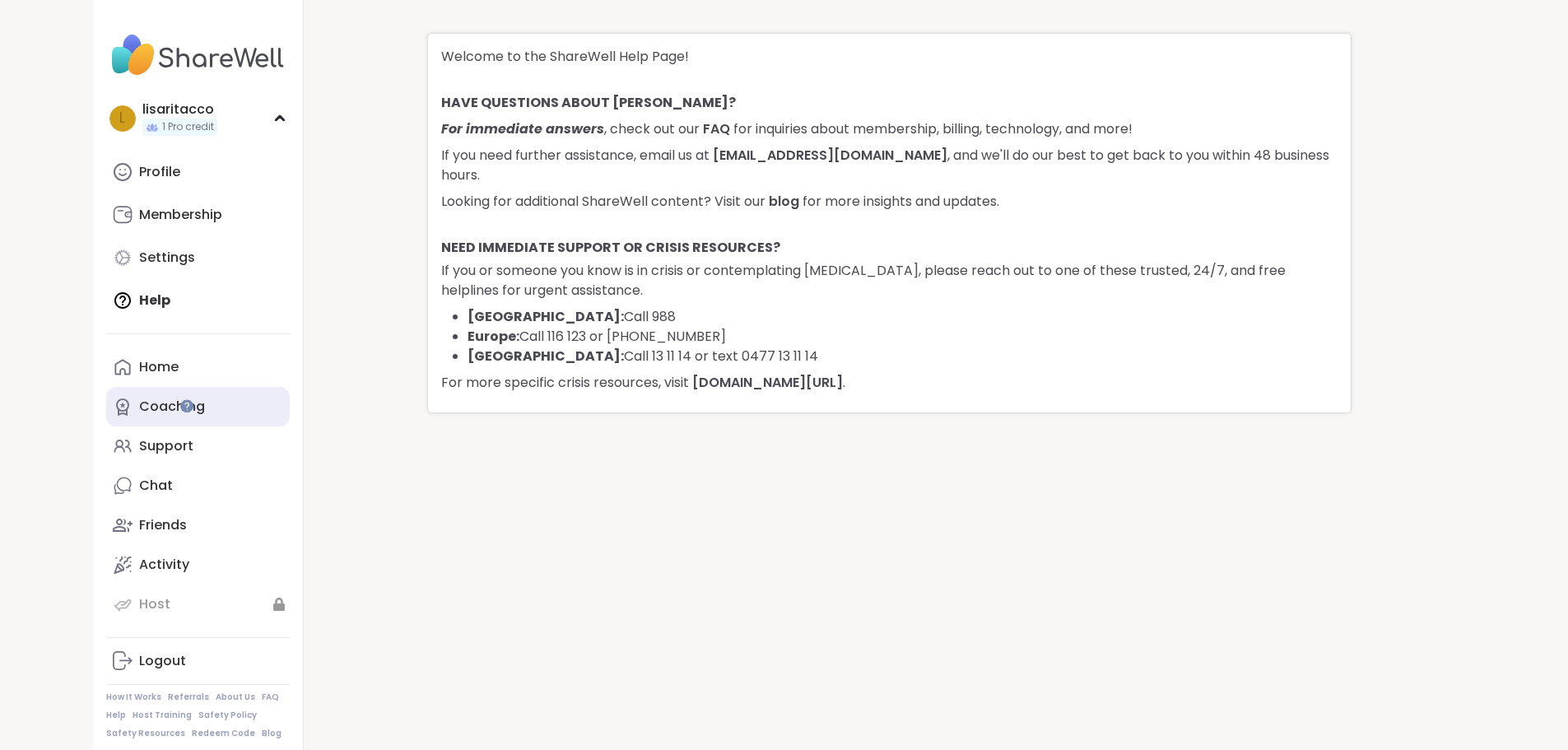
click at [139, 408] on div "Coaching" at bounding box center [172, 407] width 66 height 18
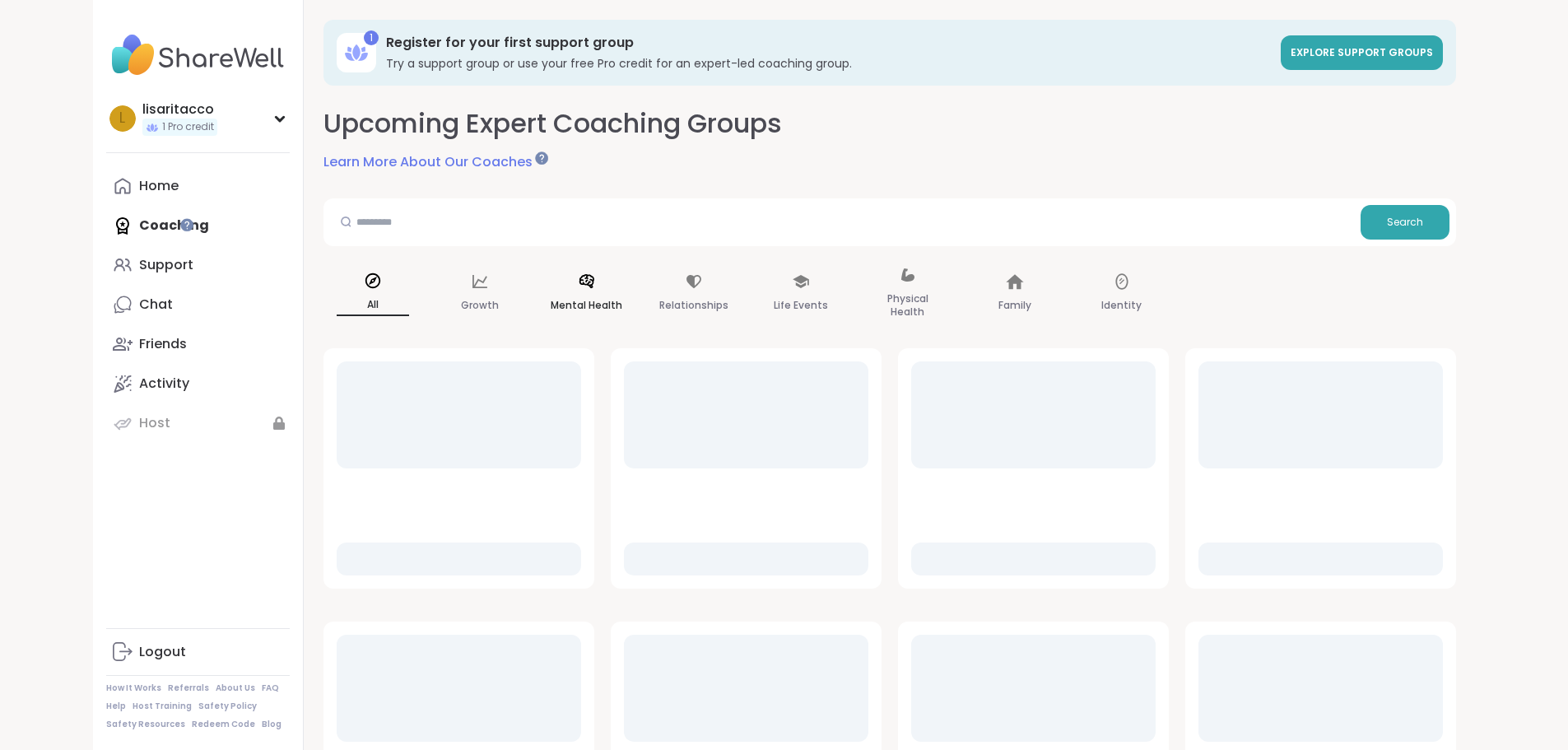
click at [551, 308] on p "Mental Health" at bounding box center [587, 305] width 71 height 20
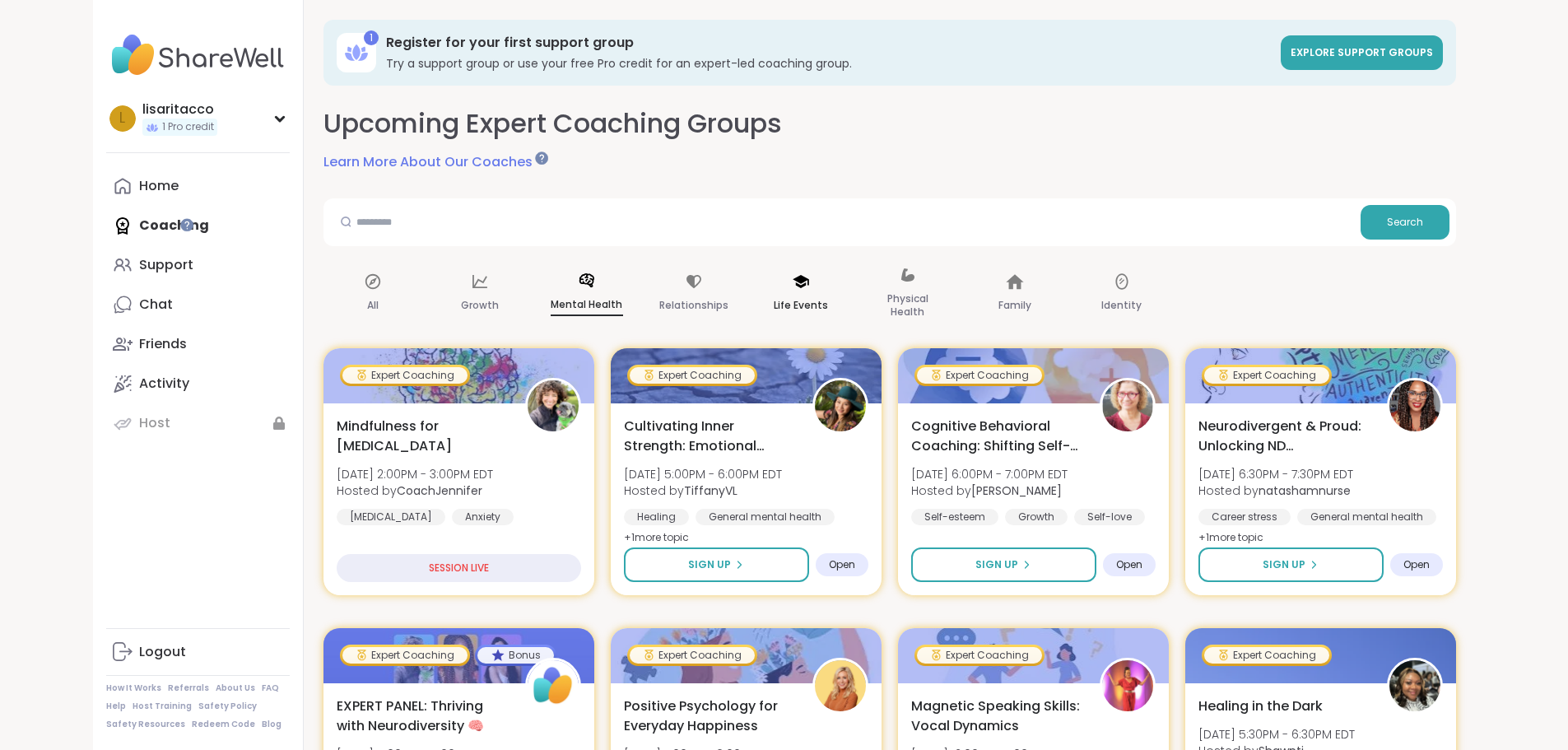
click at [773, 298] on p "Life Events" at bounding box center [800, 305] width 54 height 20
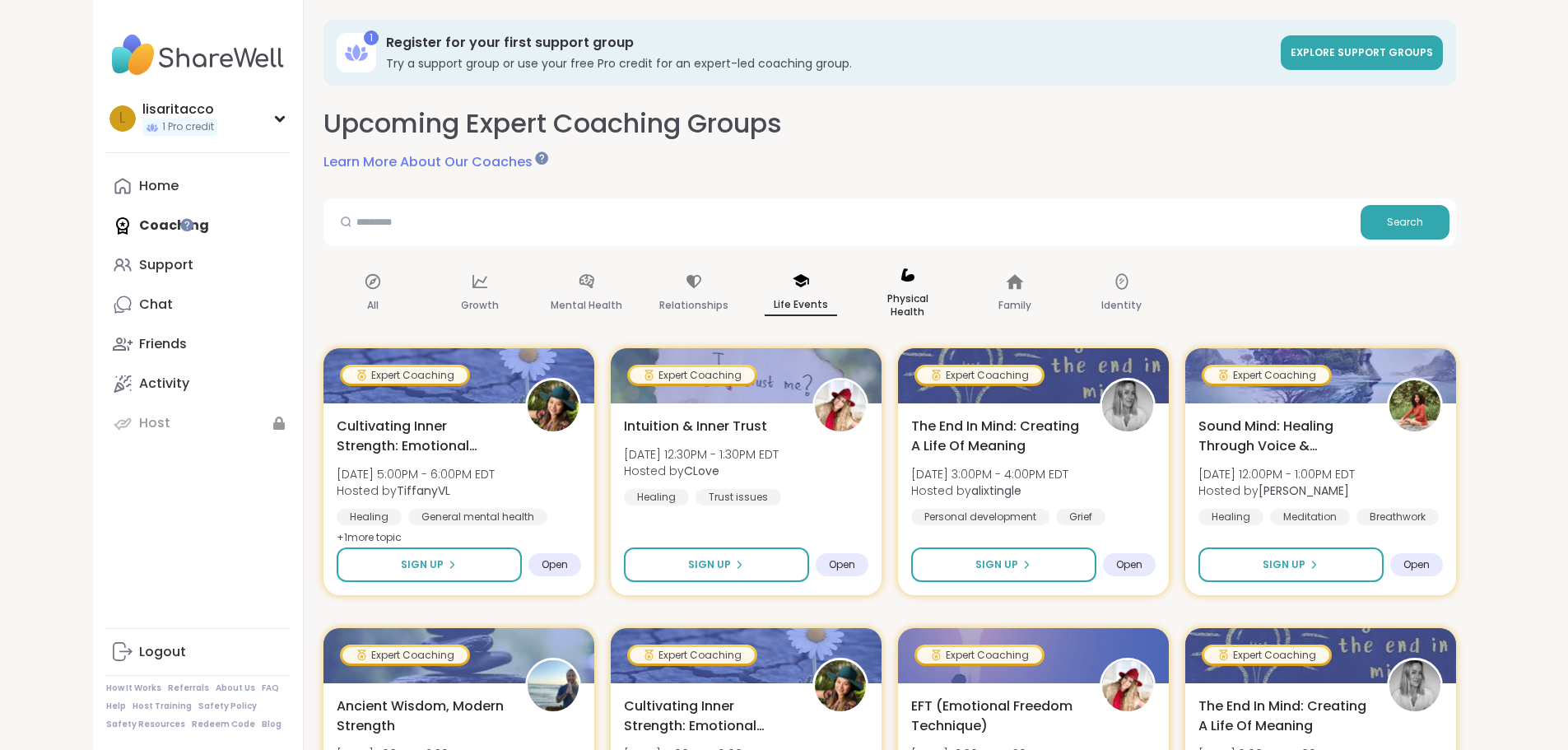
click at [872, 306] on p "Physical Health" at bounding box center [907, 305] width 72 height 33
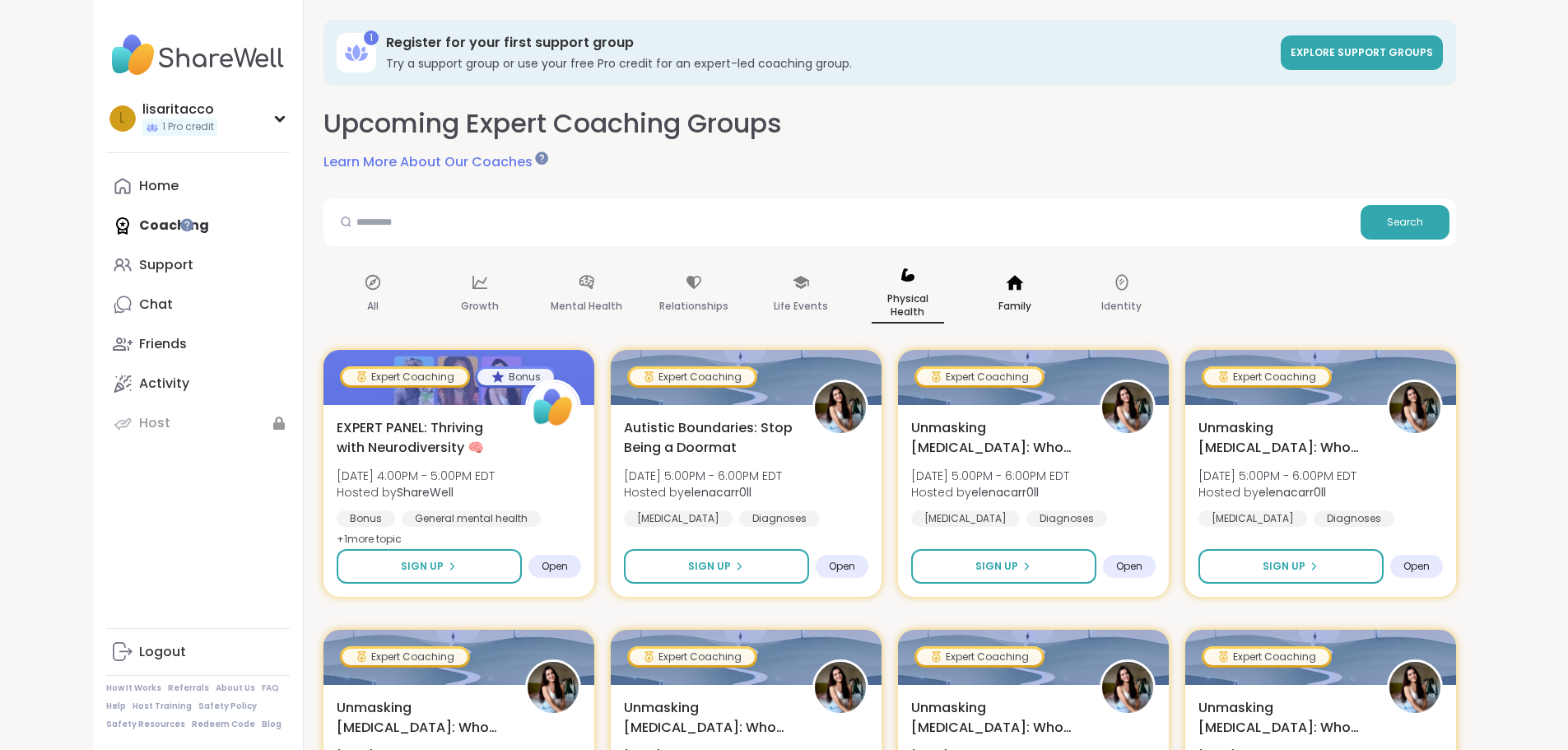
click at [998, 299] on p "Family" at bounding box center [1014, 306] width 33 height 20
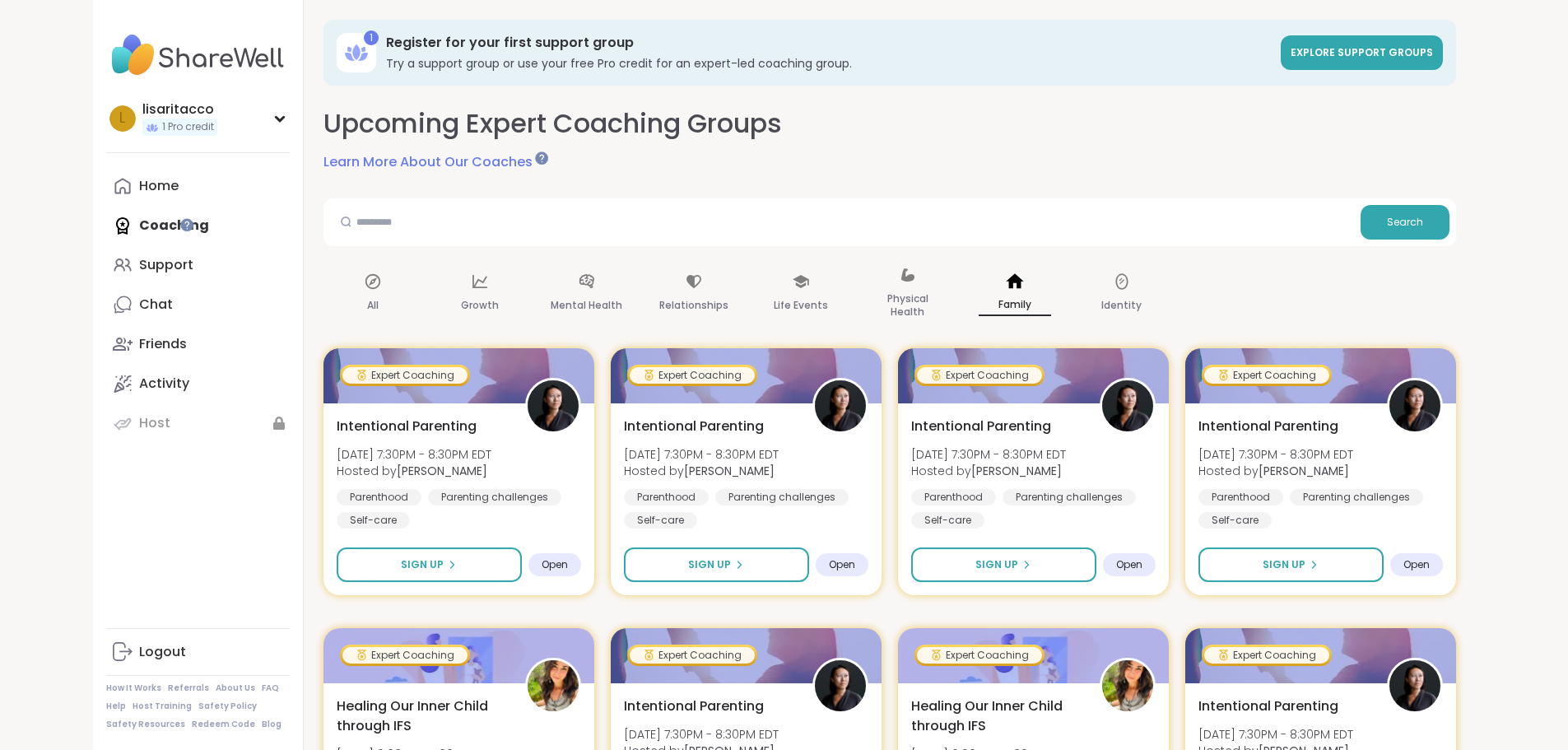
click at [197, 116] on div "l lisaritacco 1 Pro credit Profile Membership Settings Help Home Coaching Suppo…" at bounding box center [198, 375] width 211 height 750
click at [276, 117] on icon at bounding box center [280, 119] width 7 height 4
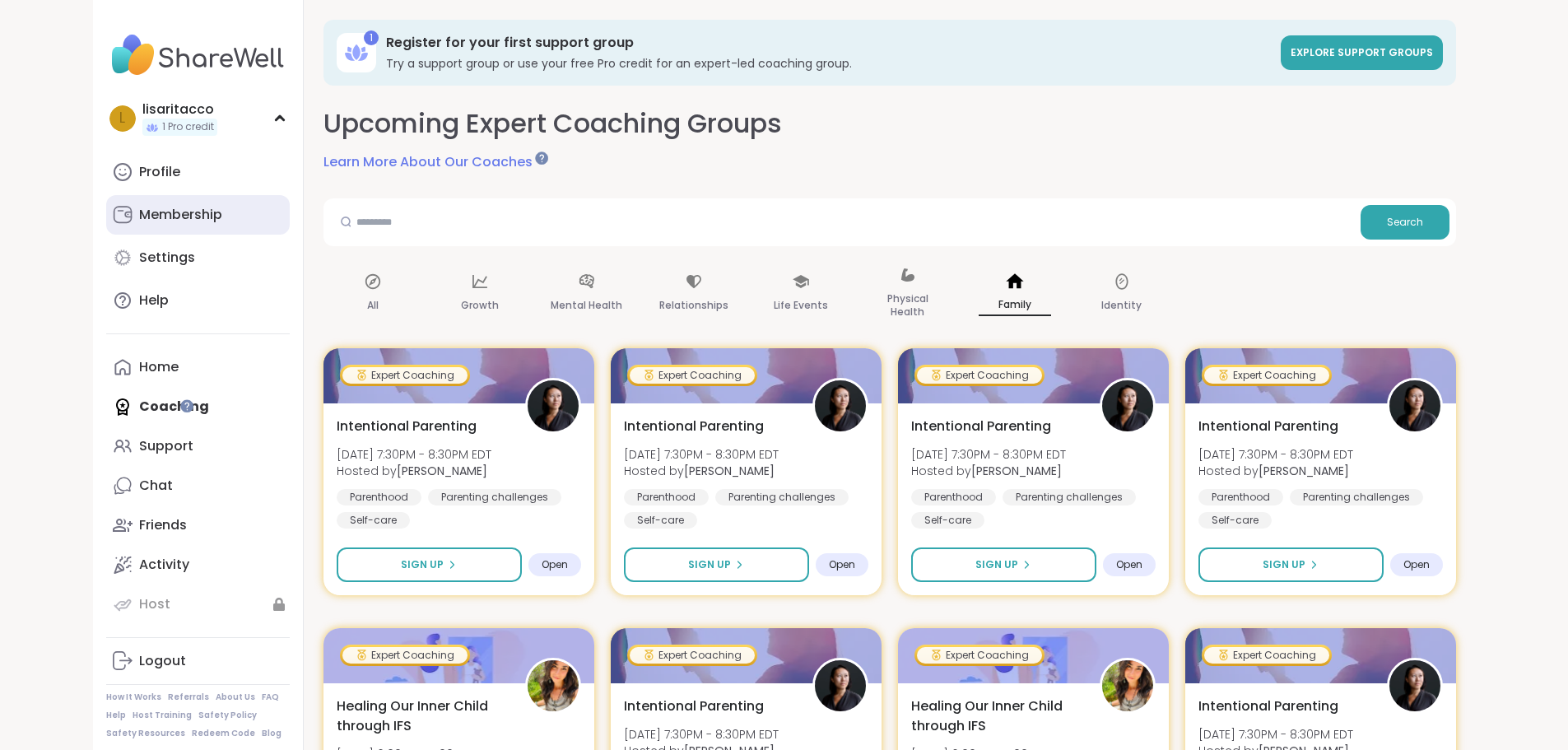
click at [107, 225] on link "Membership" at bounding box center [198, 215] width 183 height 39
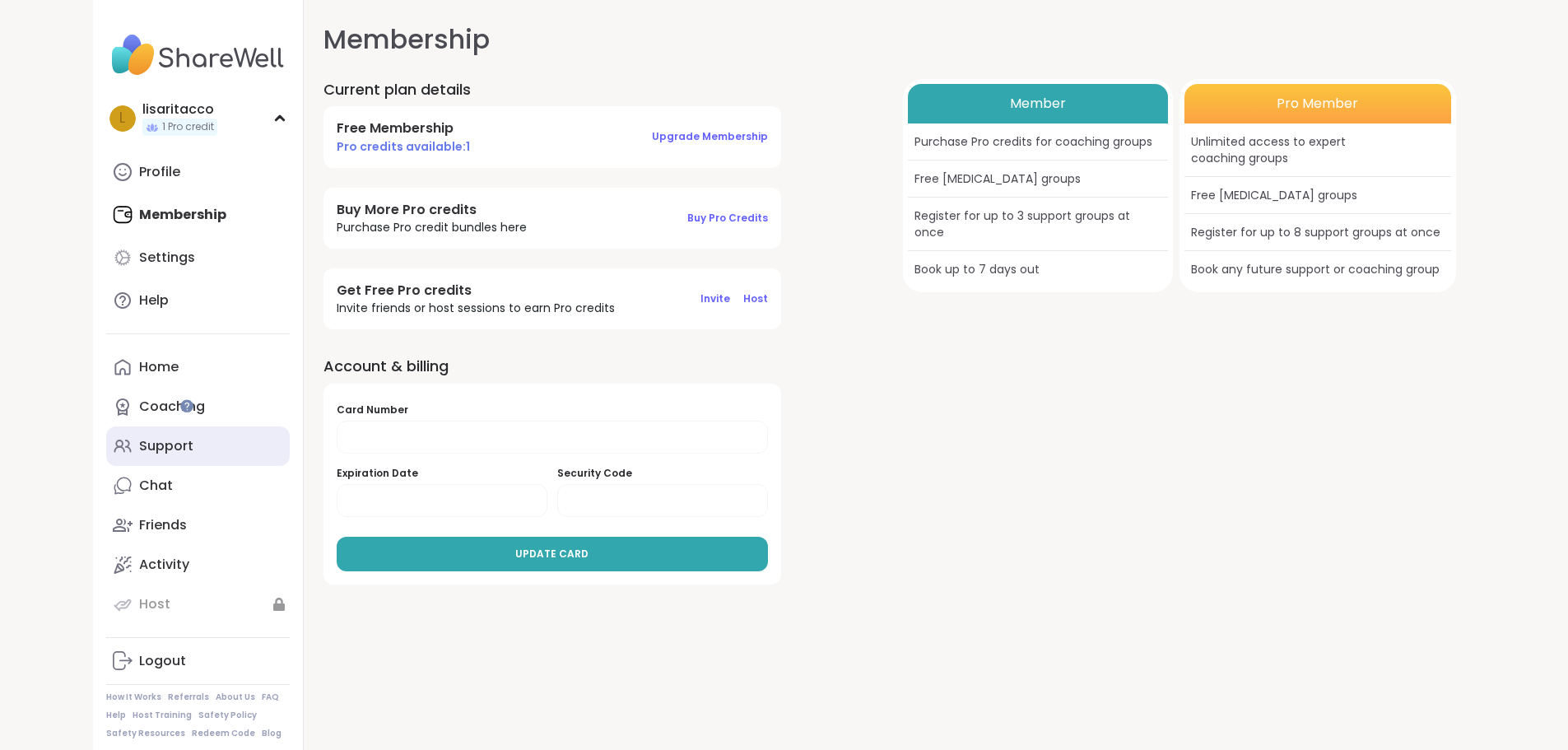
click at [139, 456] on div "Support" at bounding box center [166, 447] width 54 height 18
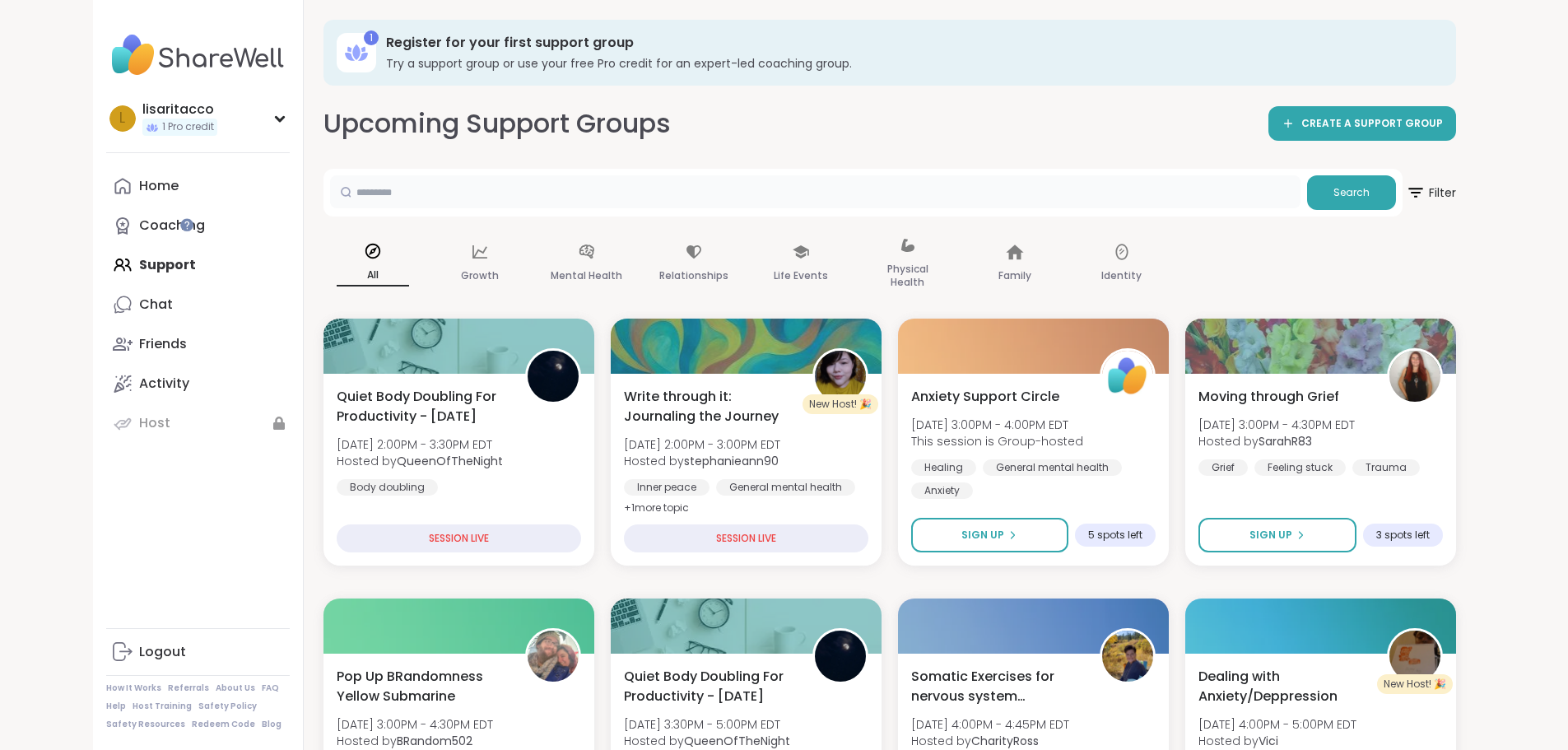
click at [375, 198] on input "text" at bounding box center [815, 192] width 970 height 33
type input "**********"
click at [1396, 194] on button "Search" at bounding box center [1351, 193] width 89 height 35
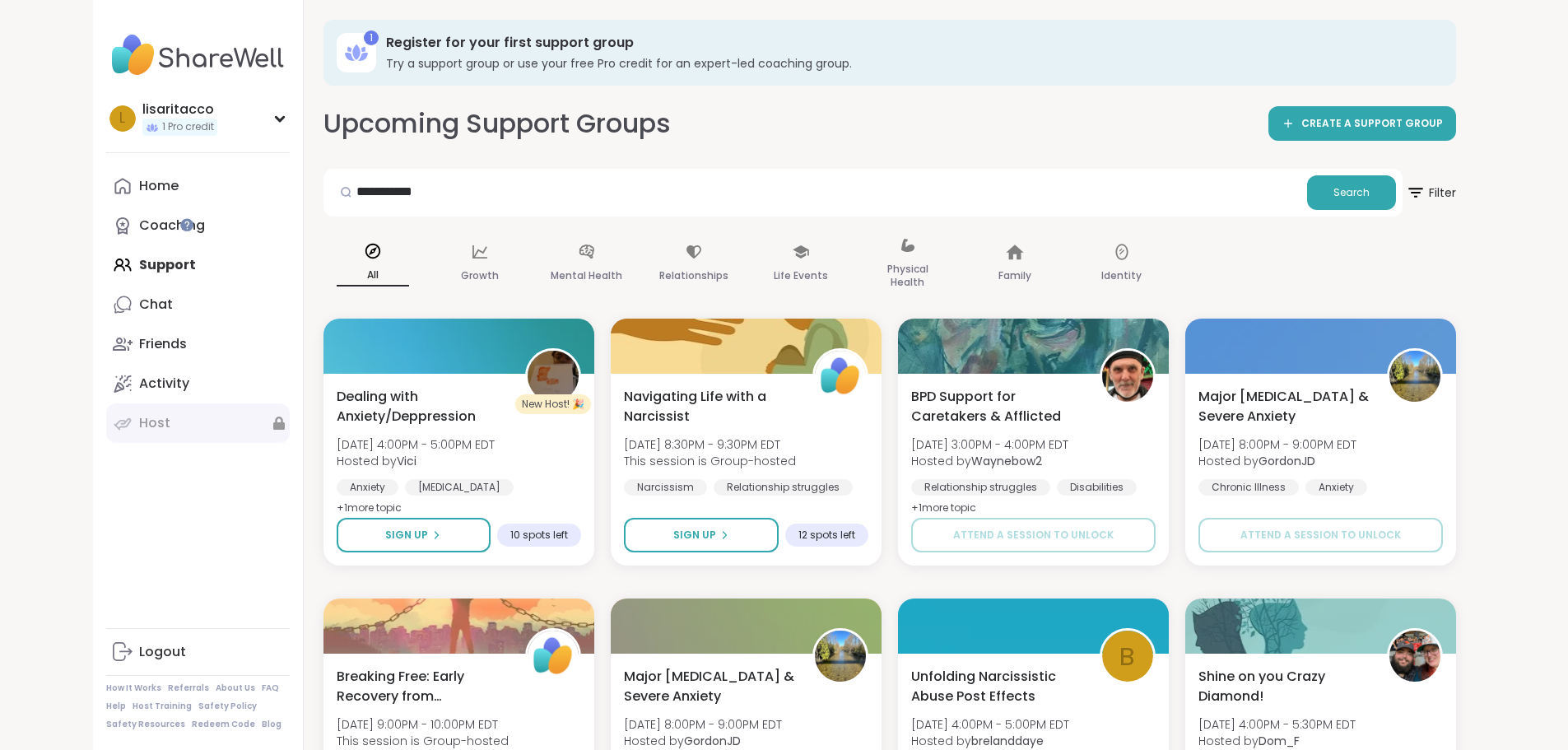
click at [106, 422] on link "Host" at bounding box center [198, 423] width 183 height 39
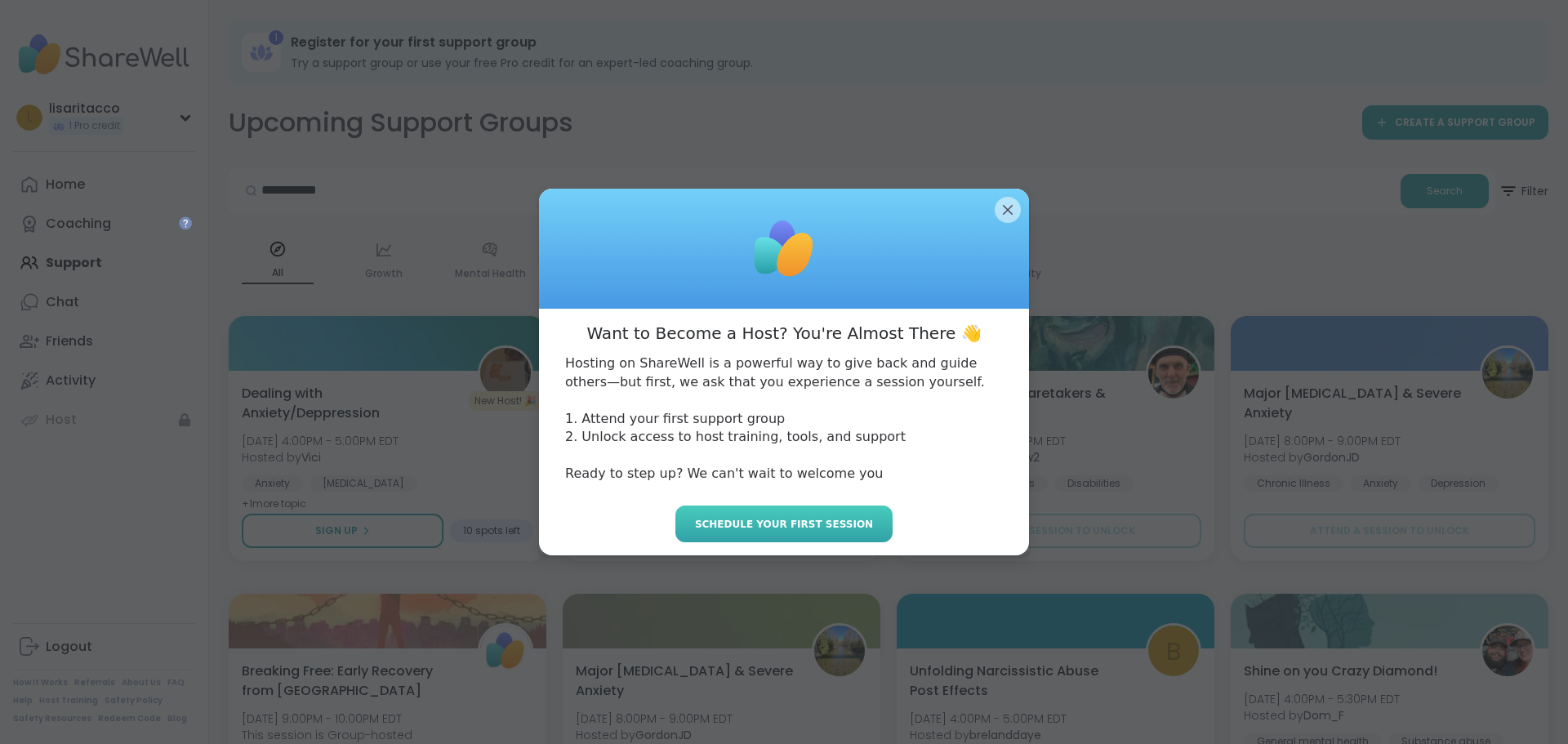
click at [820, 523] on span "Schedule your first session" at bounding box center [784, 524] width 178 height 15
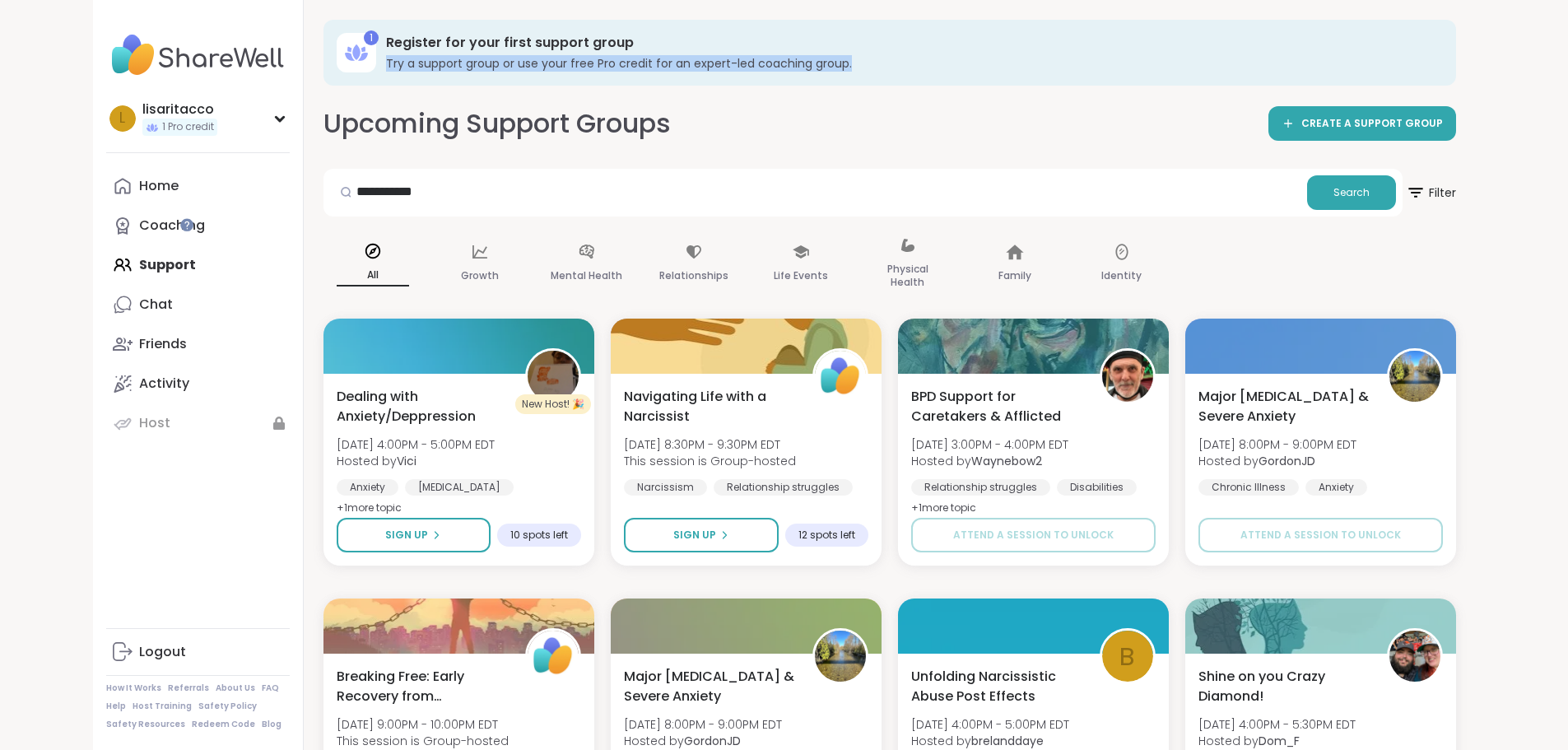
drag, startPoint x: 1356, startPoint y: 56, endPoint x: 1387, endPoint y: 21, distance: 46.8
click at [1387, 21] on div "1 Register for your first support group Try a support group or use your free Pr…" at bounding box center [890, 53] width 1133 height 66
click at [343, 43] on icon at bounding box center [356, 52] width 27 height 27
click at [142, 117] on div "lisaritacco" at bounding box center [180, 110] width 75 height 18
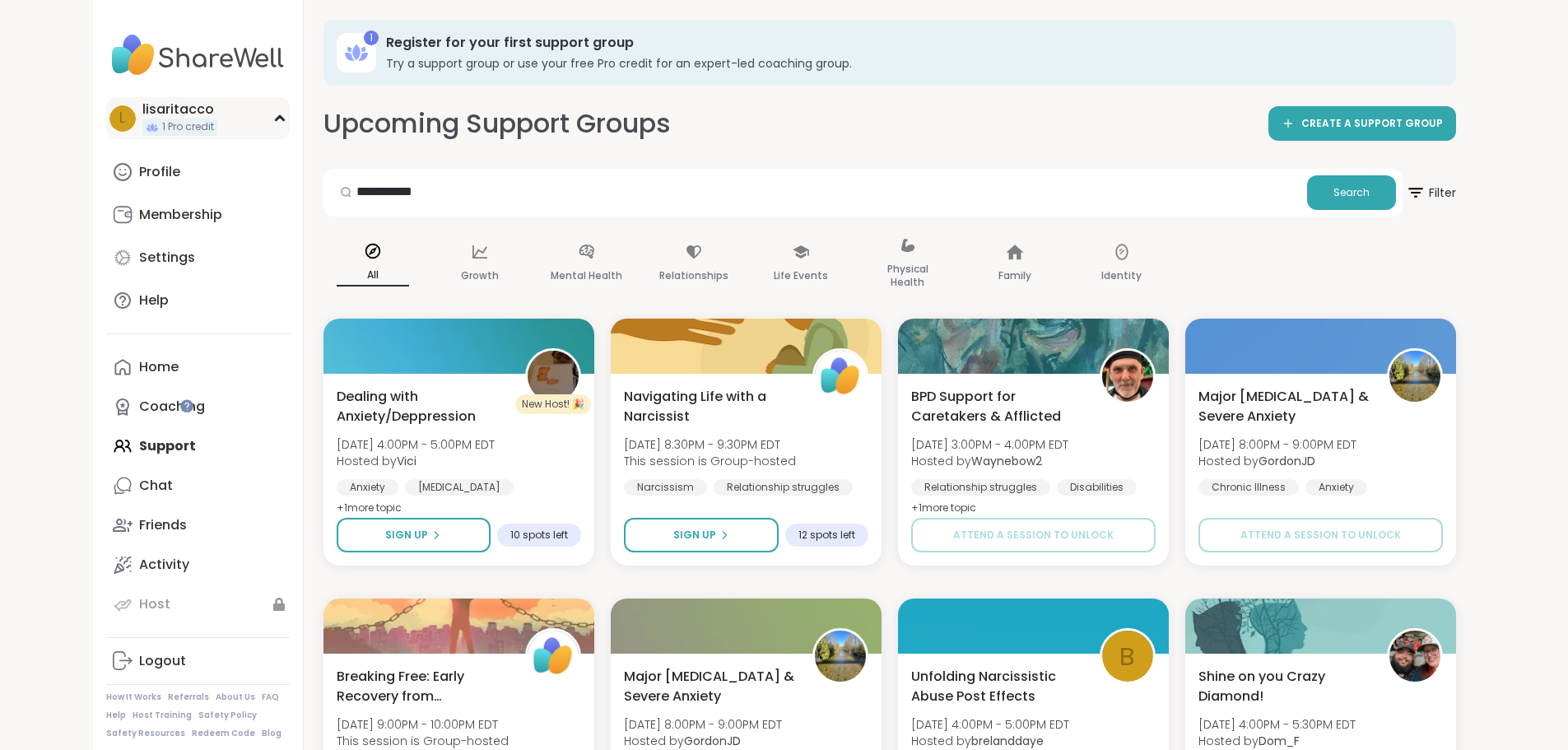
click at [162, 126] on span "1 Pro credit" at bounding box center [188, 127] width 52 height 14
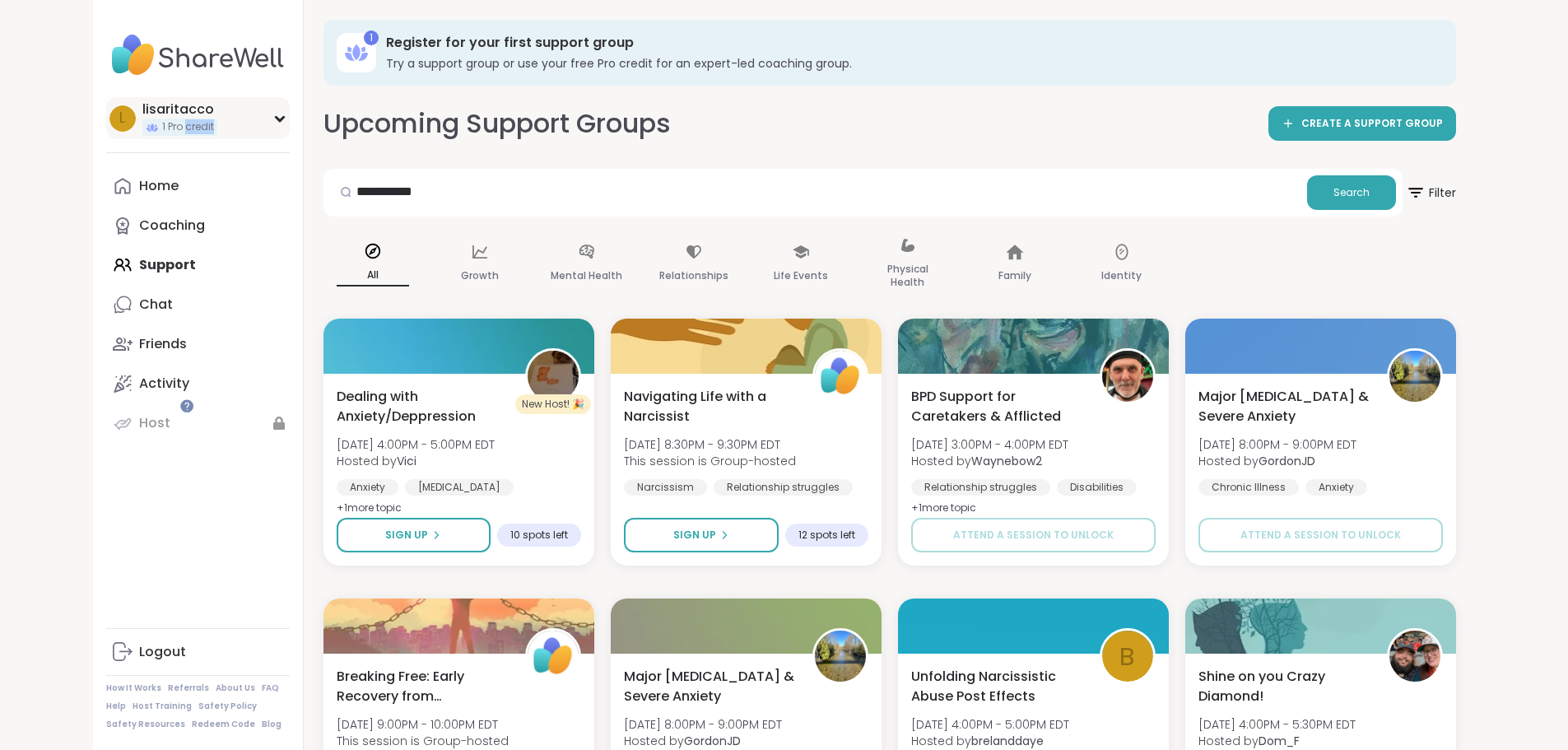
click at [162, 126] on span "1 Pro credit" at bounding box center [188, 127] width 52 height 14
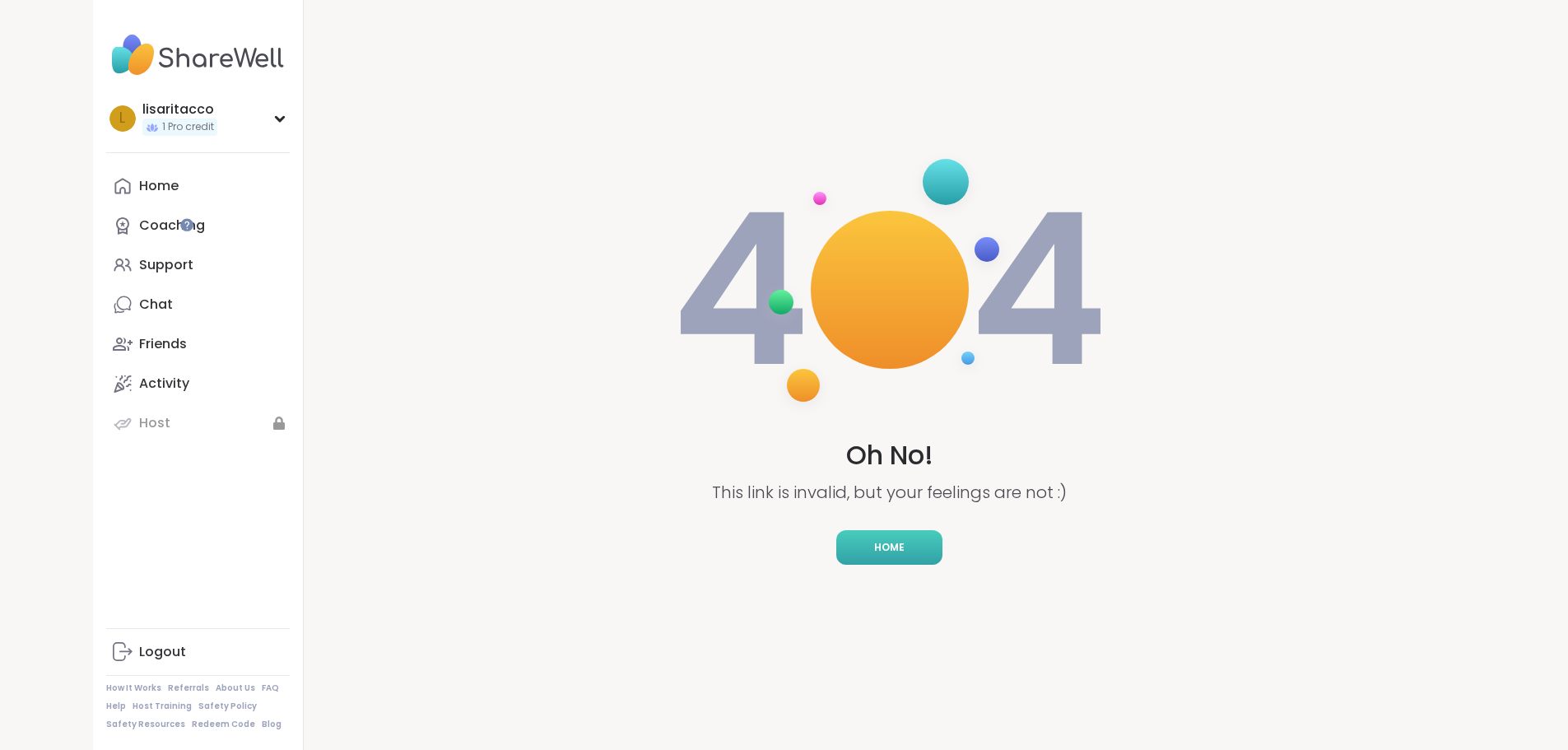
click at [905, 532] on link "Home" at bounding box center [889, 547] width 106 height 35
click at [106, 640] on link "Logout" at bounding box center [198, 652] width 183 height 39
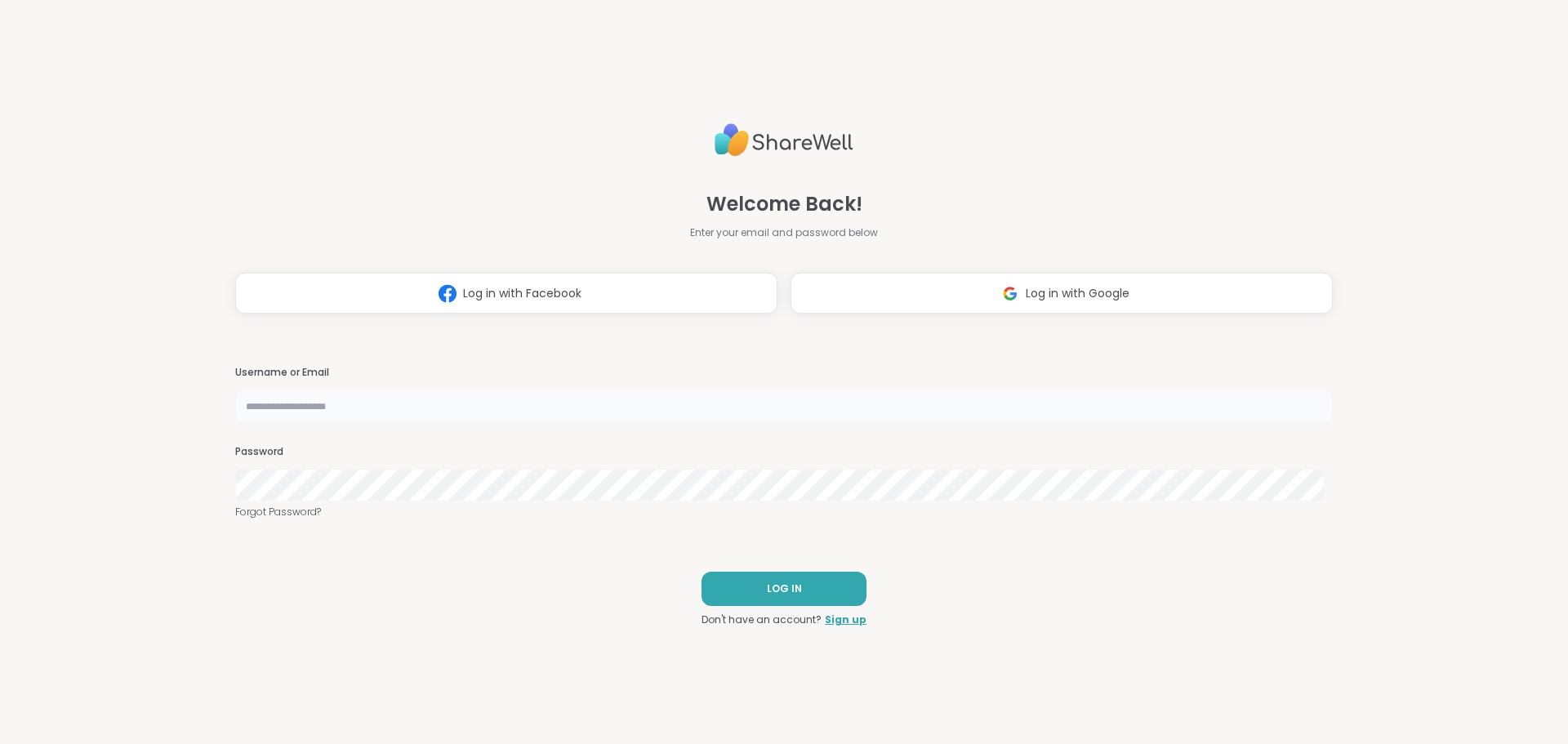
type input "**********"
click at [821, 591] on button "LOG IN" at bounding box center [783, 589] width 165 height 35
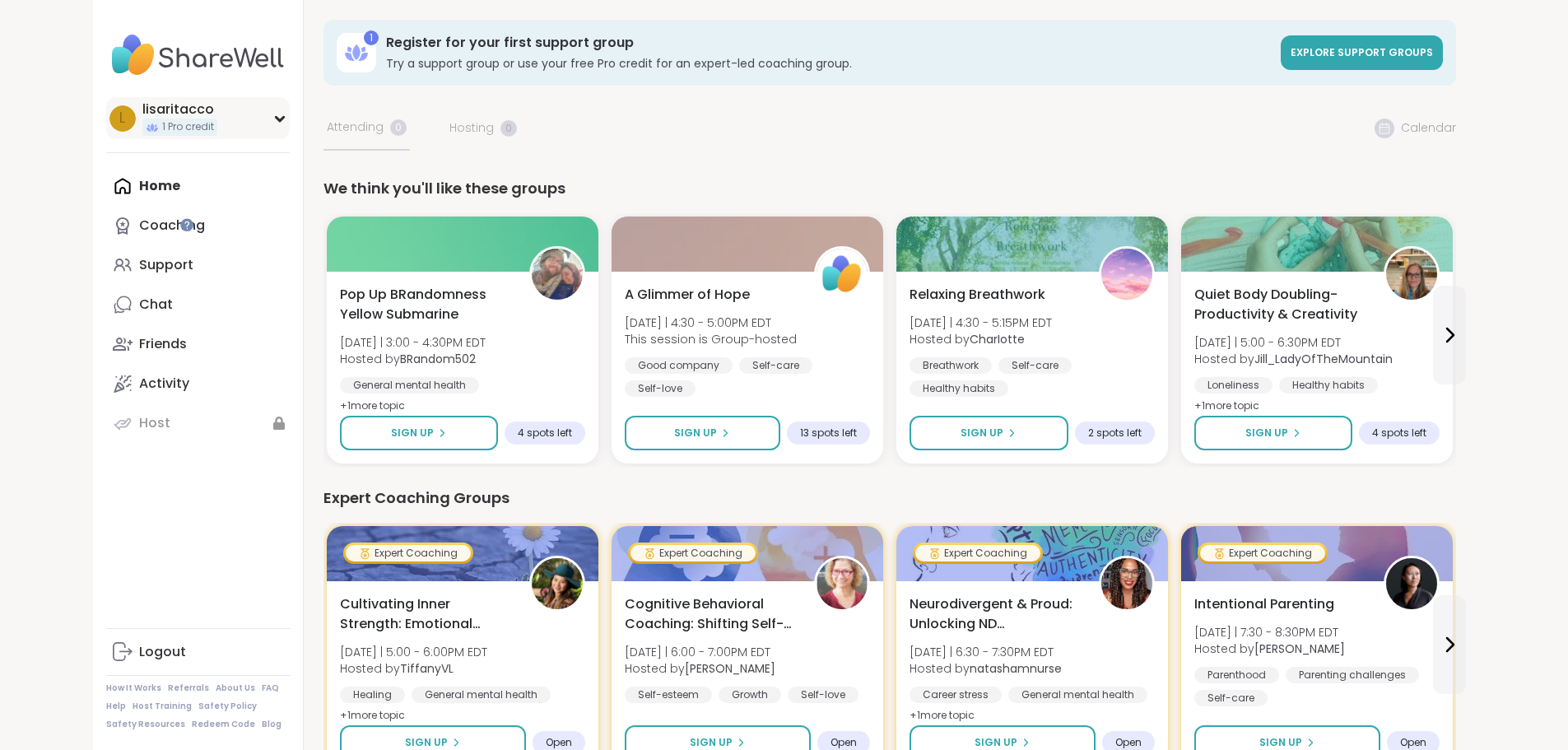
click at [162, 121] on span "1 Pro credit" at bounding box center [188, 127] width 52 height 14
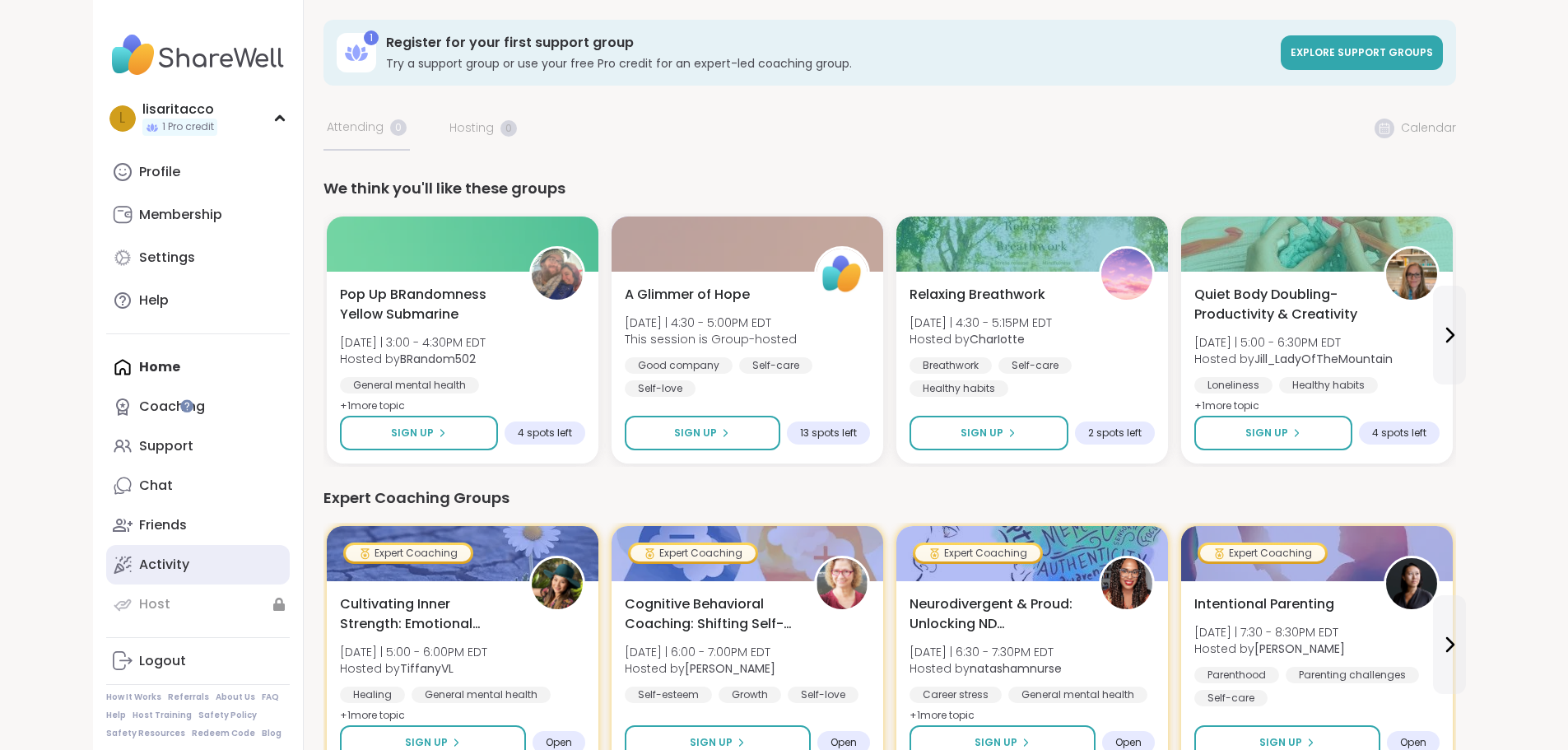
click at [139, 556] on div "Activity" at bounding box center [164, 565] width 50 height 18
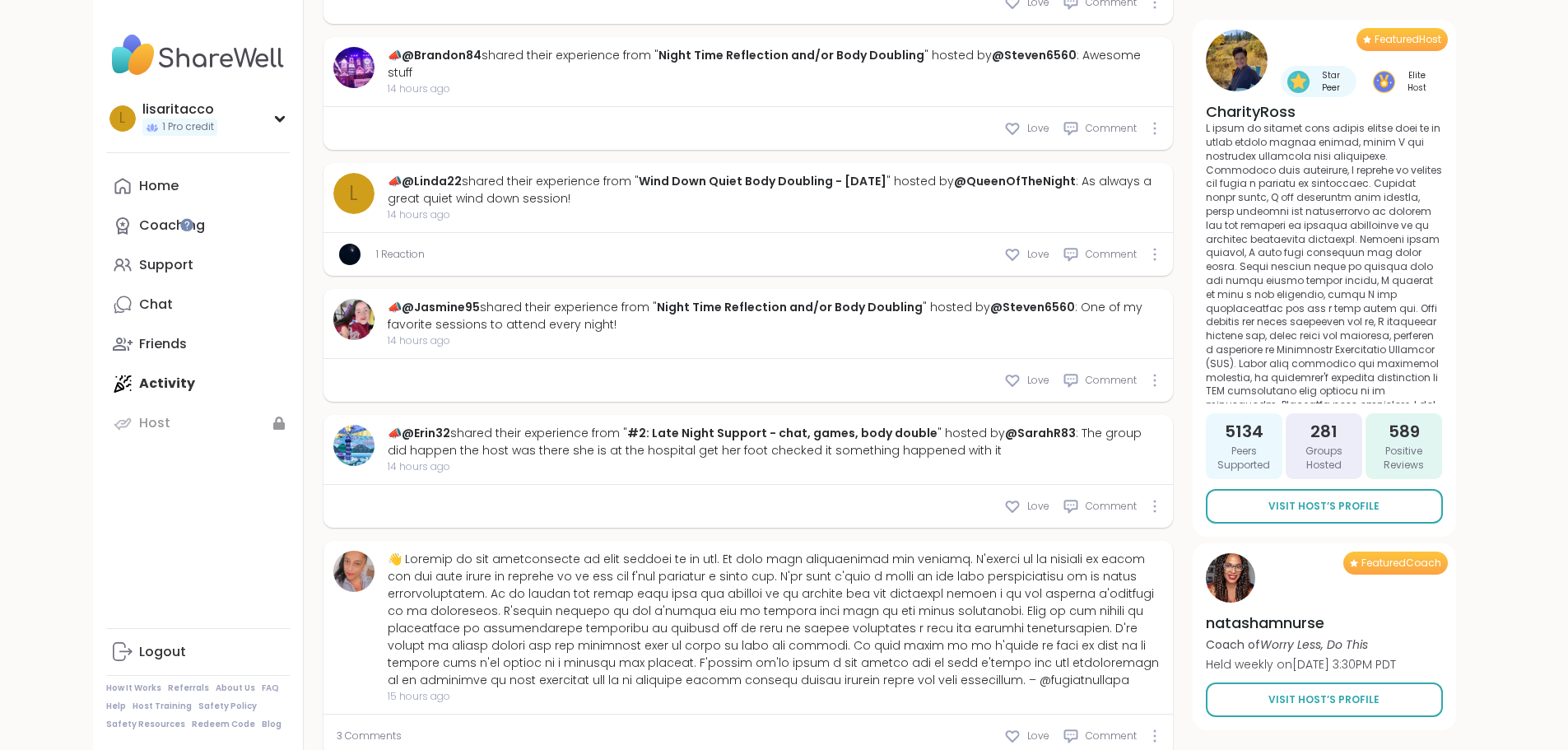
scroll to position [6043, 0]
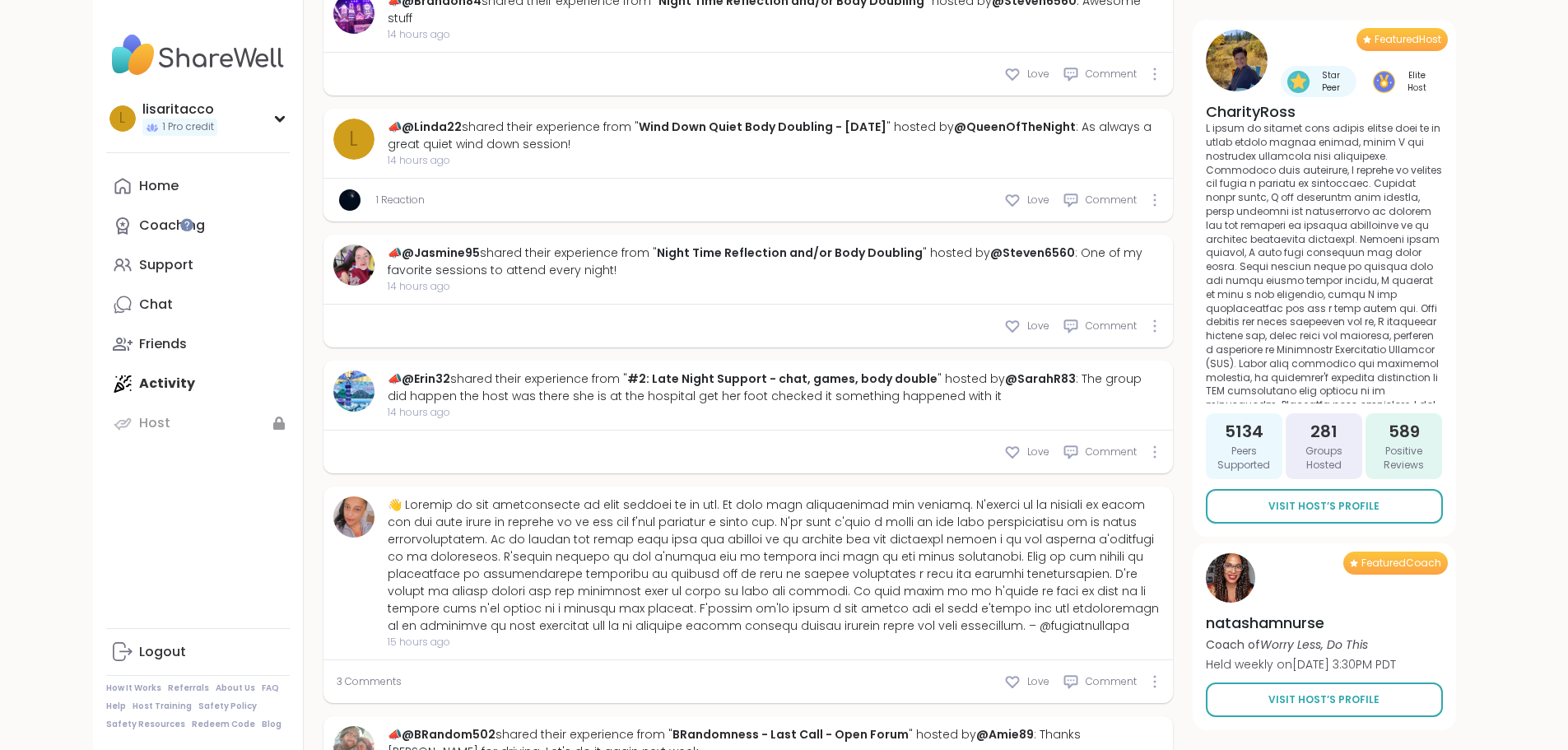
type textarea "*"
click at [139, 195] on div "Home" at bounding box center [159, 186] width 39 height 18
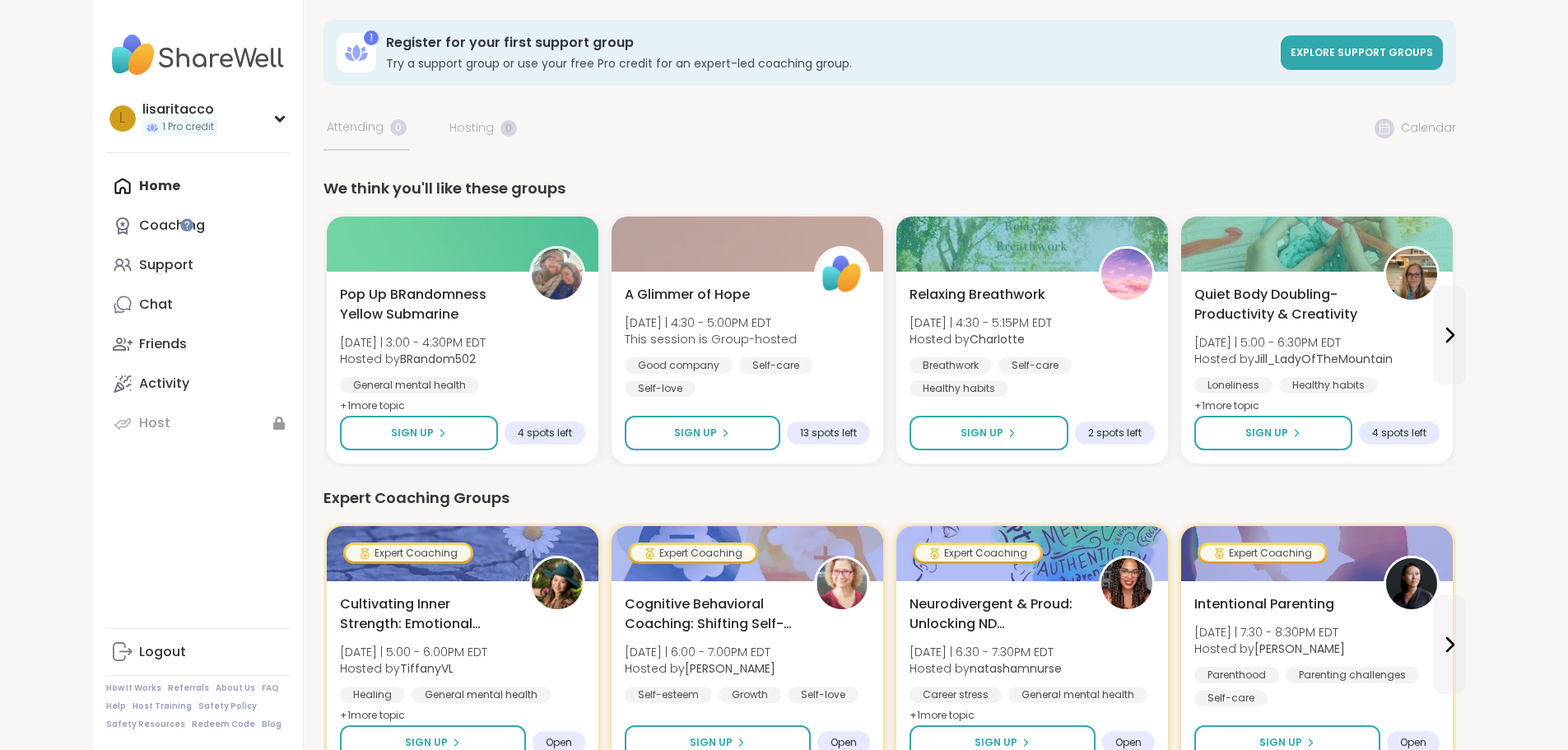
click at [358, 58] on icon at bounding box center [363, 56] width 10 height 8
click at [1432, 50] on span "Explore support groups" at bounding box center [1361, 51] width 142 height 14
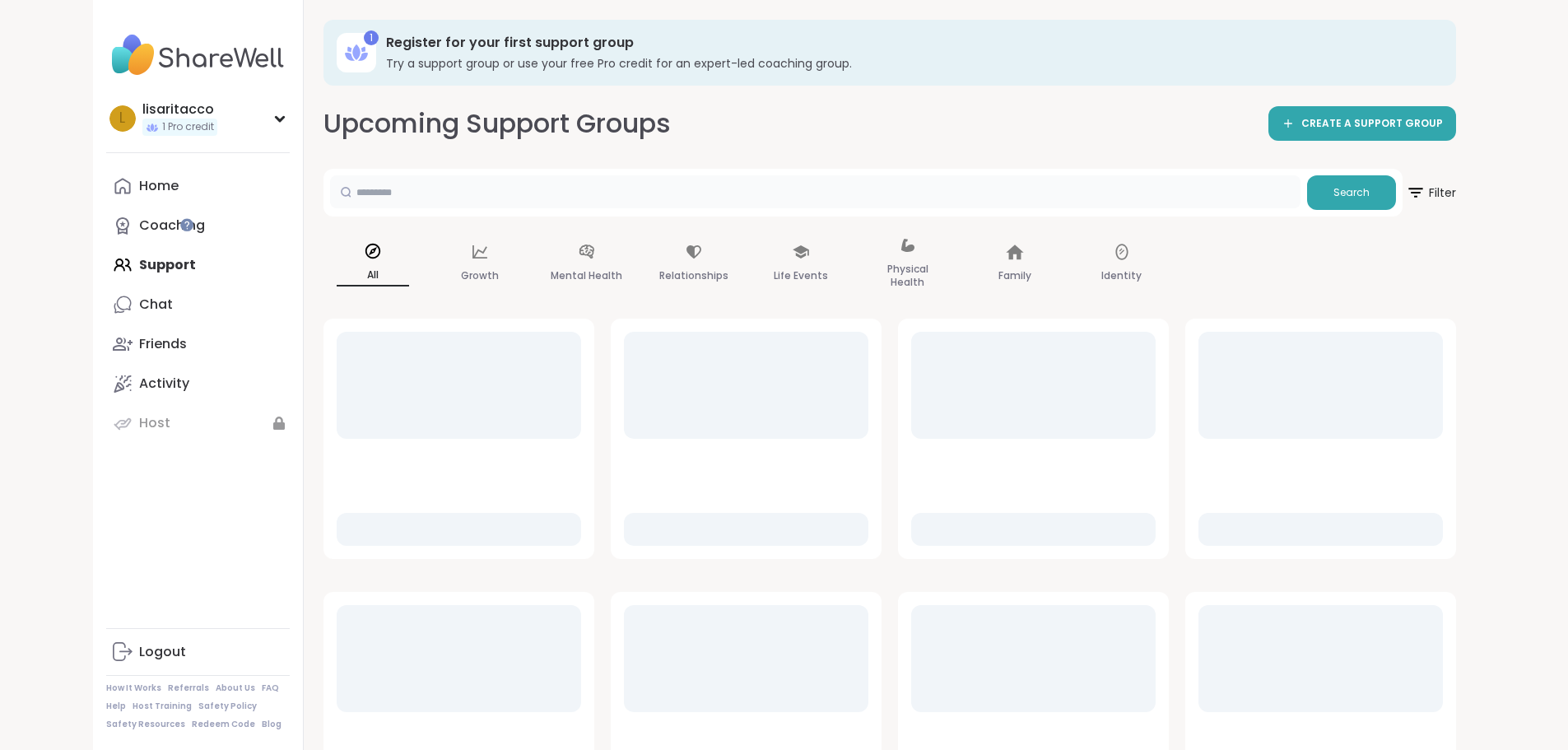
click at [404, 193] on input "text" at bounding box center [815, 192] width 970 height 33
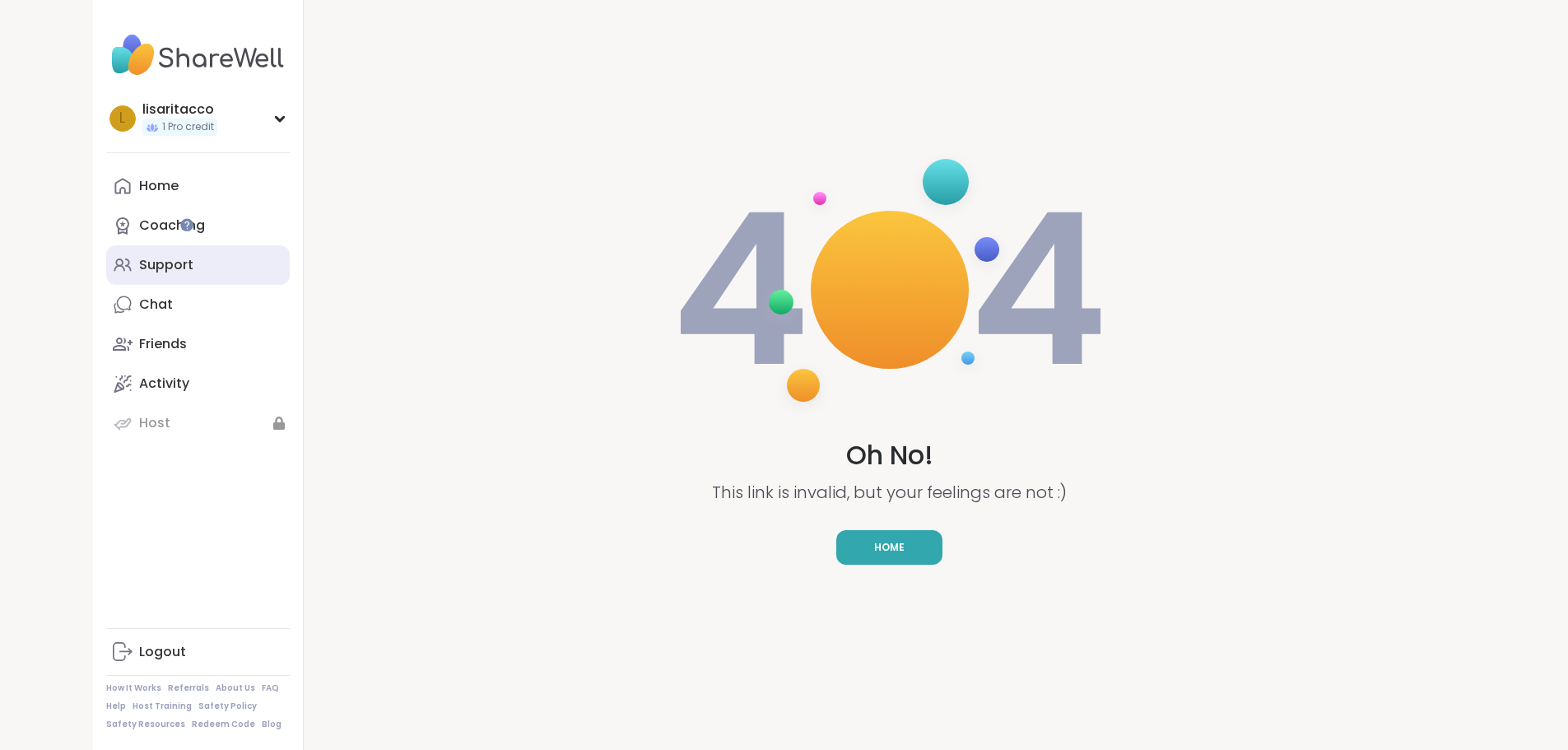
click at [139, 268] on div "Support" at bounding box center [166, 265] width 54 height 18
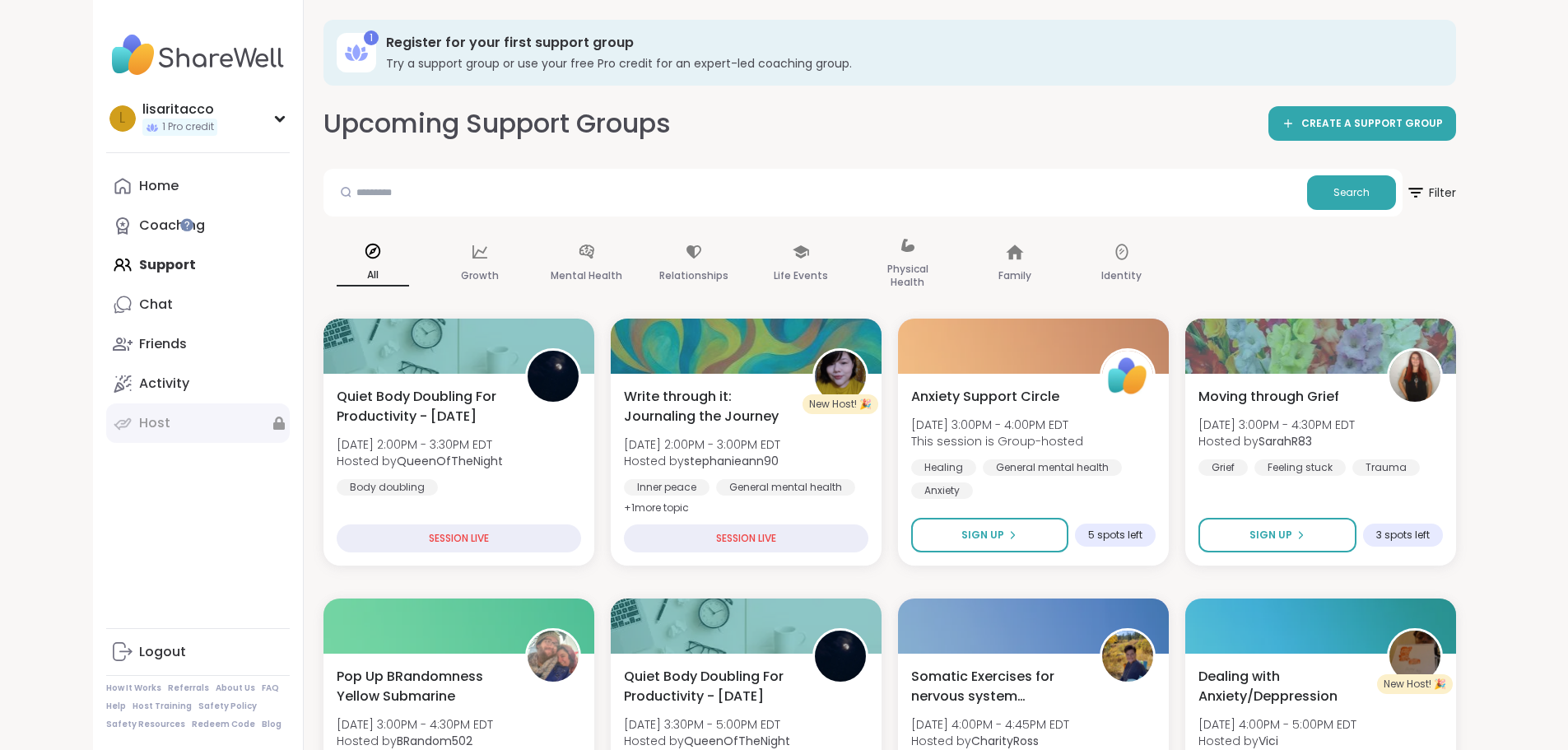
click at [139, 424] on div "Host" at bounding box center [155, 424] width 31 height 18
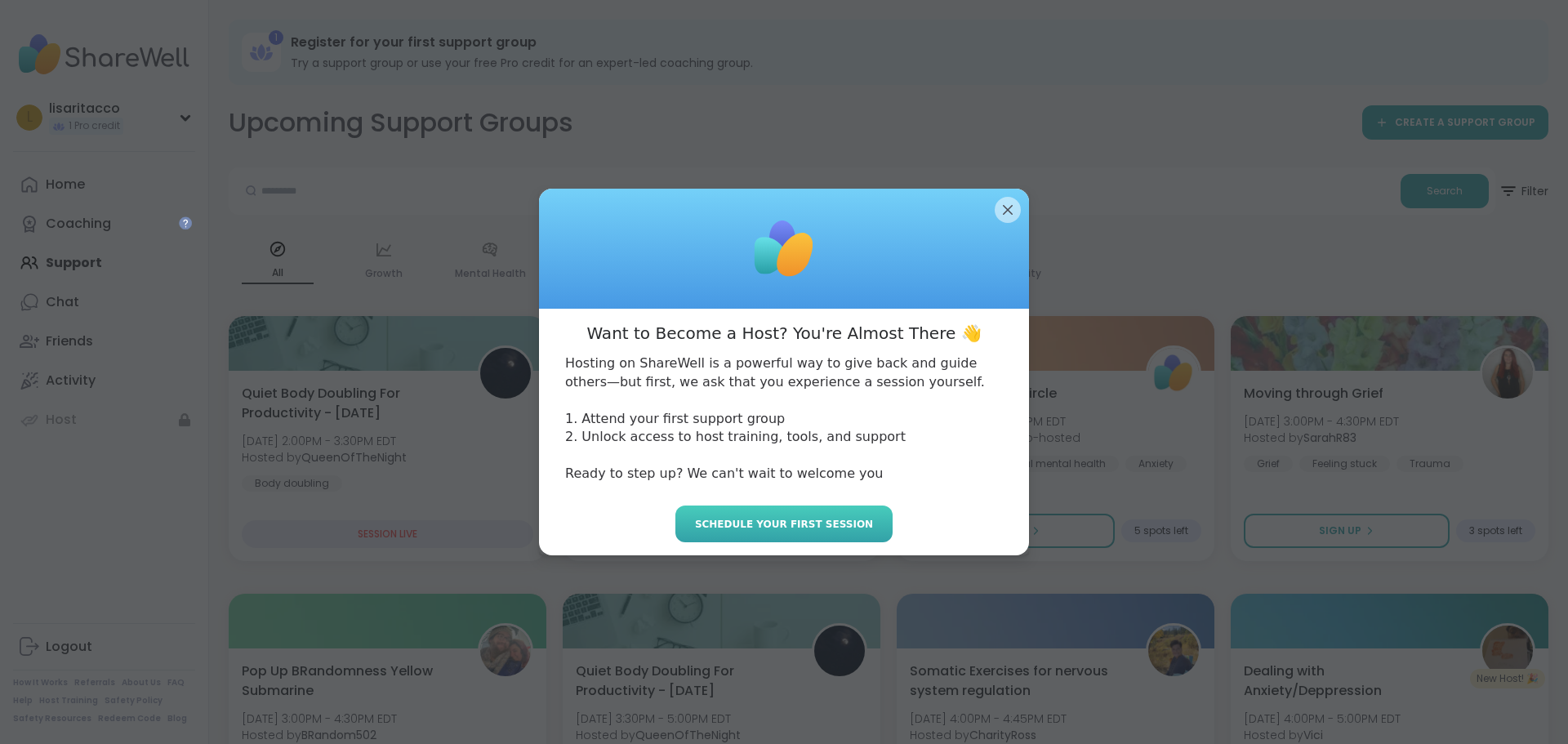
click at [754, 522] on span "Schedule your first session" at bounding box center [784, 524] width 178 height 15
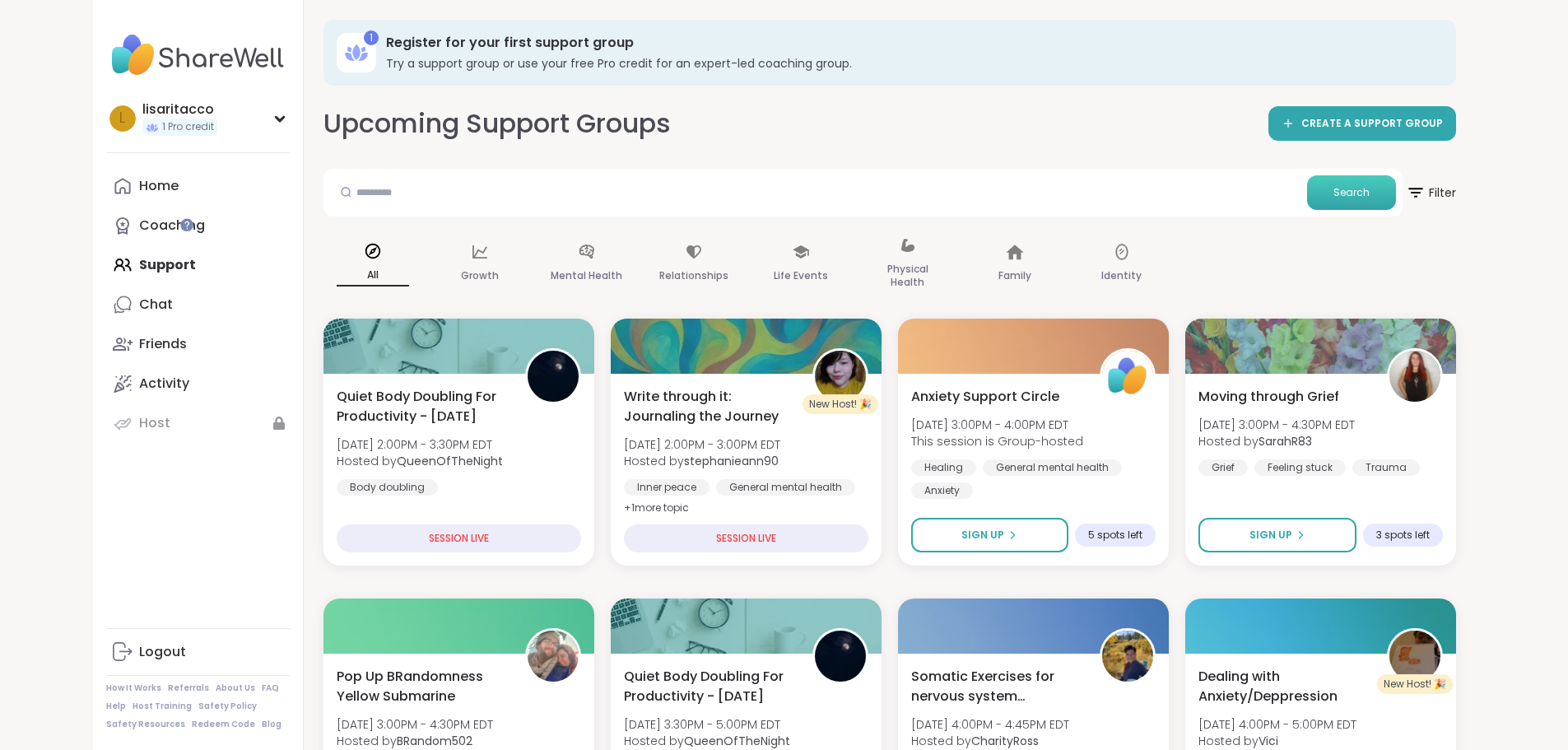
click at [1396, 205] on button "Search" at bounding box center [1351, 193] width 89 height 35
click at [139, 189] on div "Home" at bounding box center [159, 186] width 39 height 18
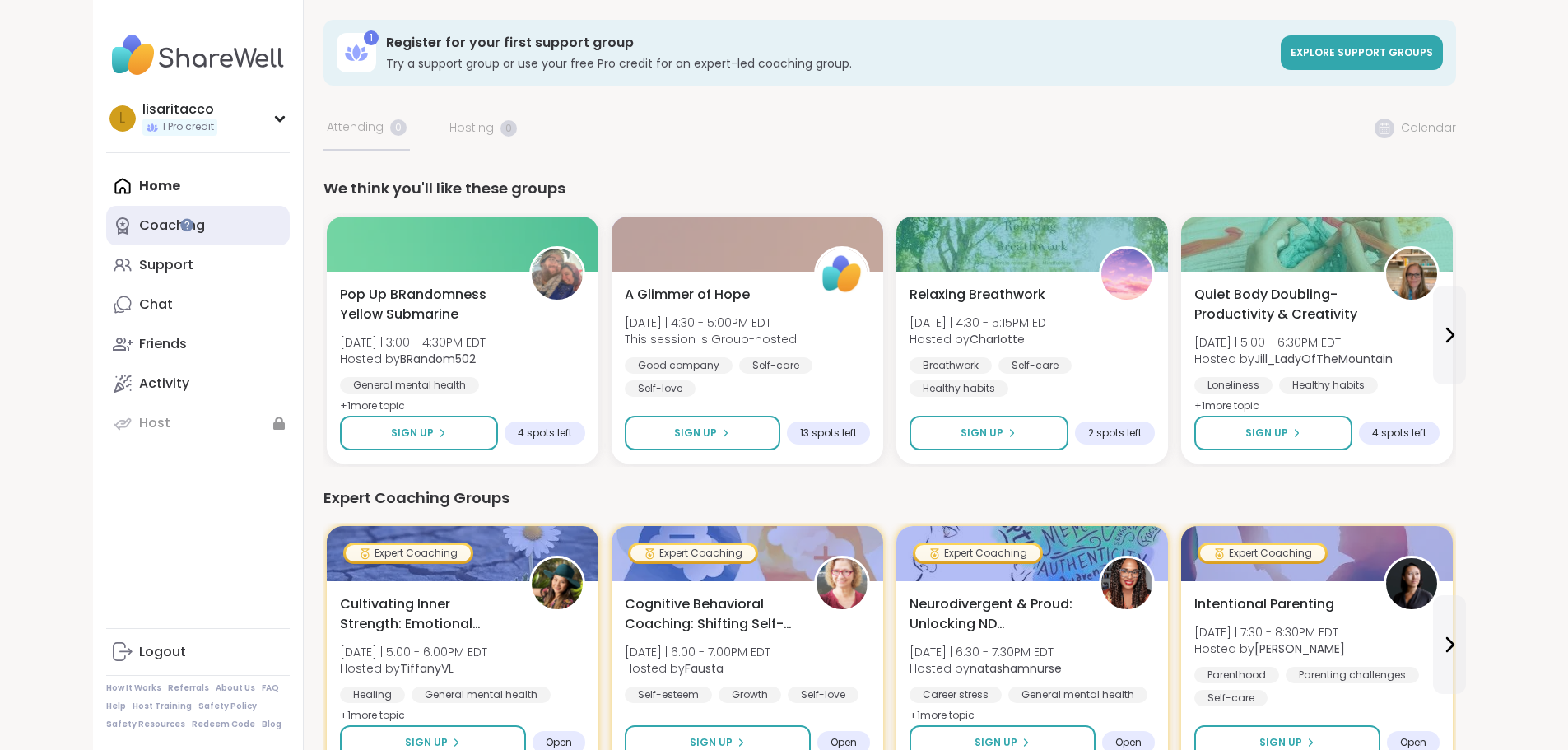
click at [106, 239] on link "Coaching" at bounding box center [198, 225] width 183 height 39
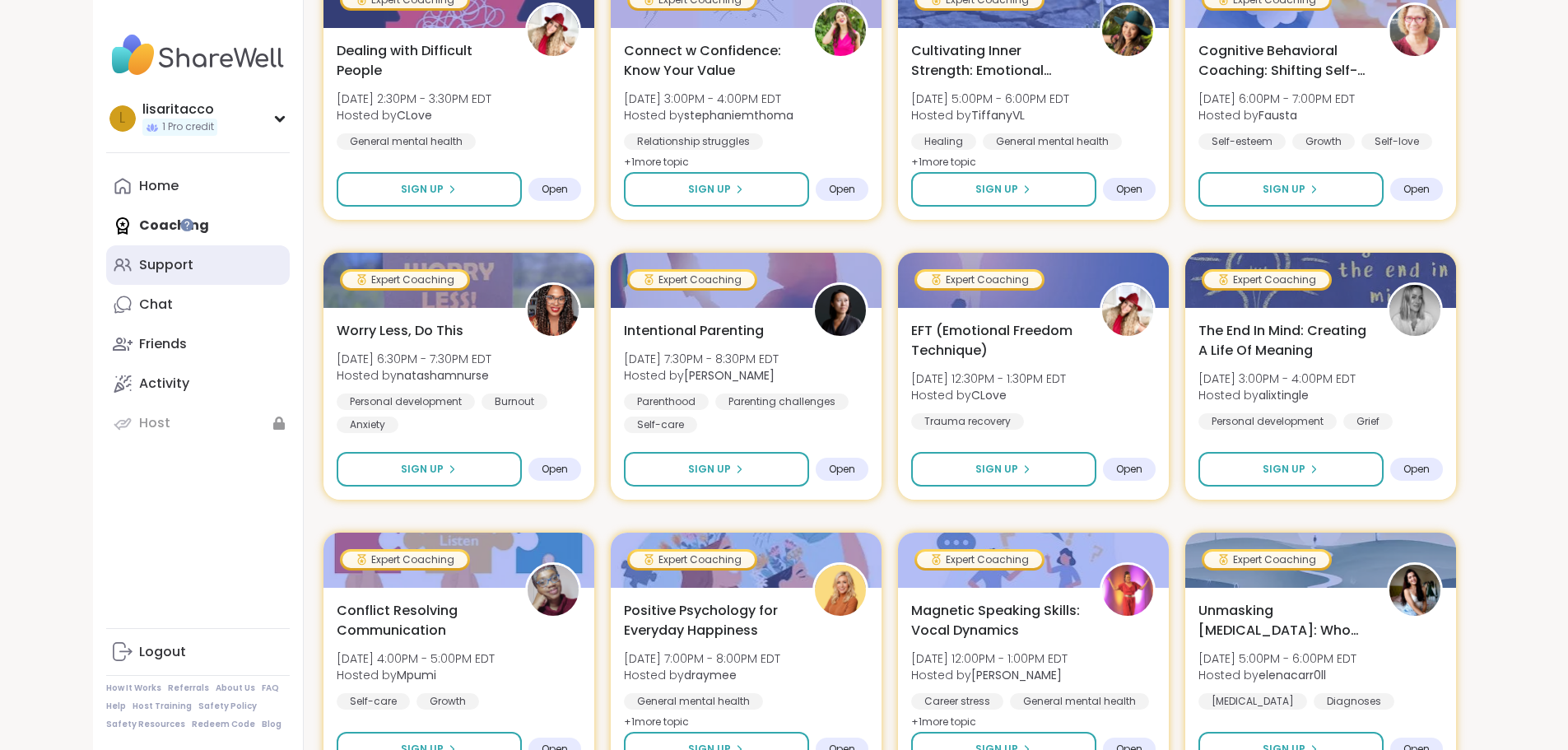
scroll to position [1779, 0]
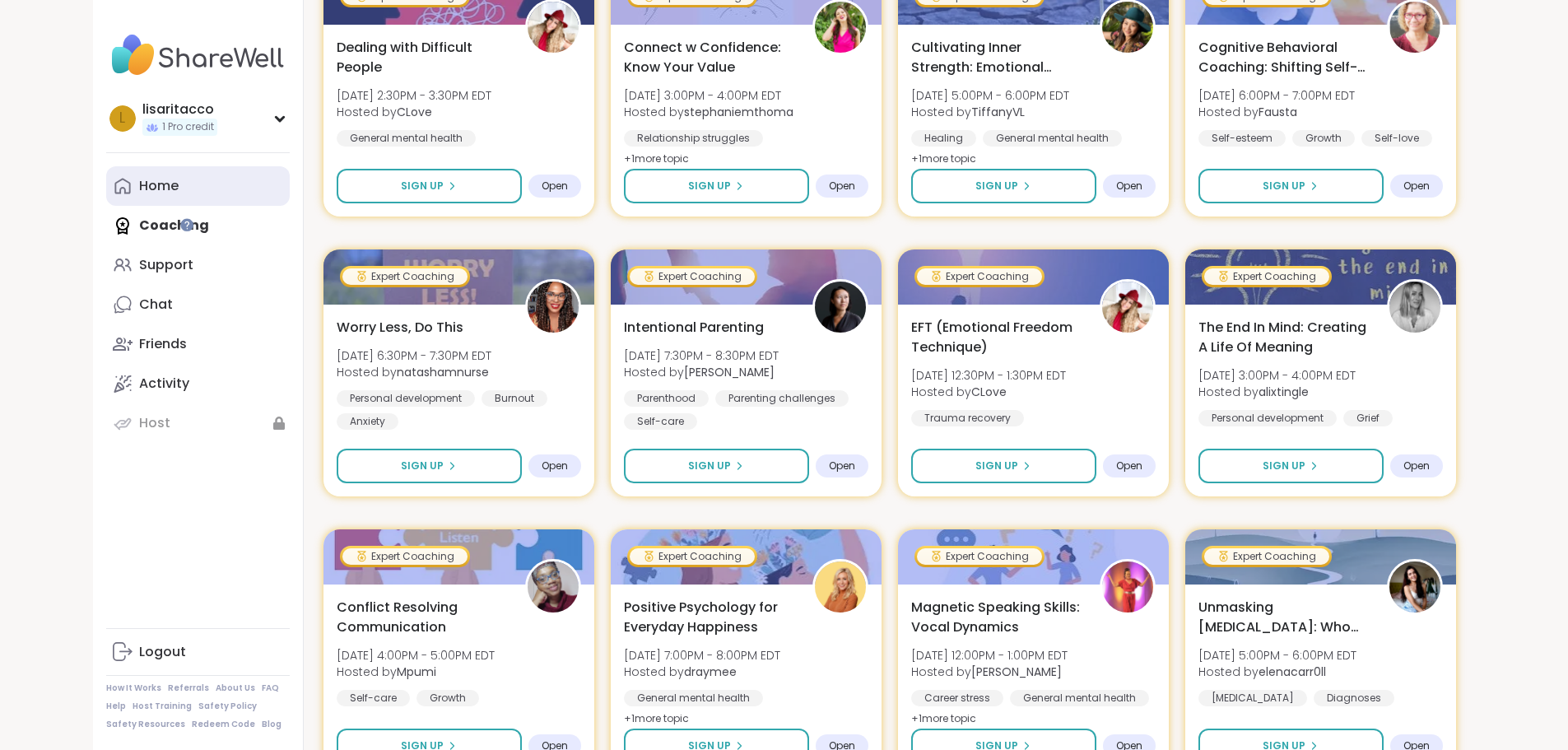
click at [139, 186] on div "Home" at bounding box center [159, 186] width 39 height 18
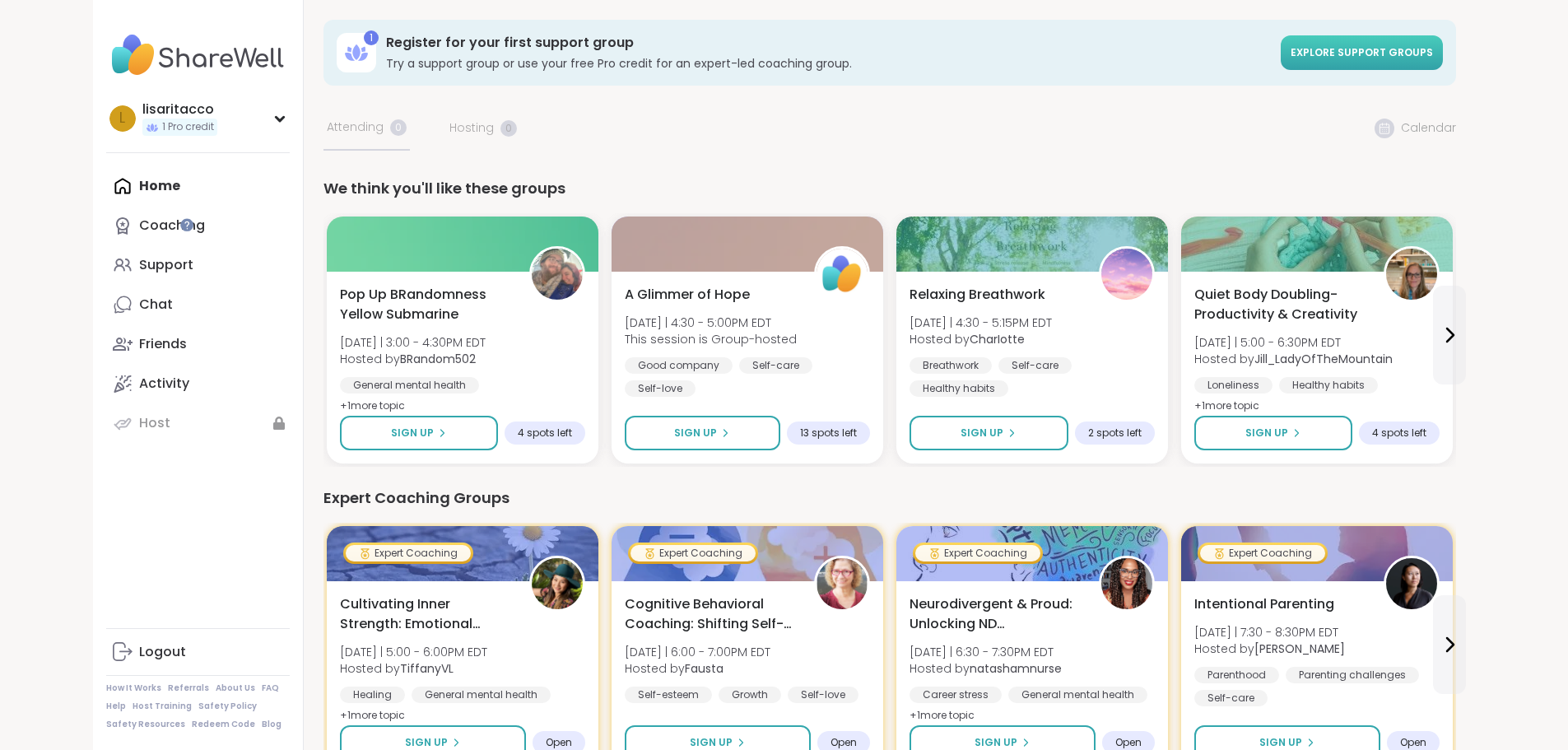
click at [1432, 46] on span "Explore support groups" at bounding box center [1361, 51] width 142 height 14
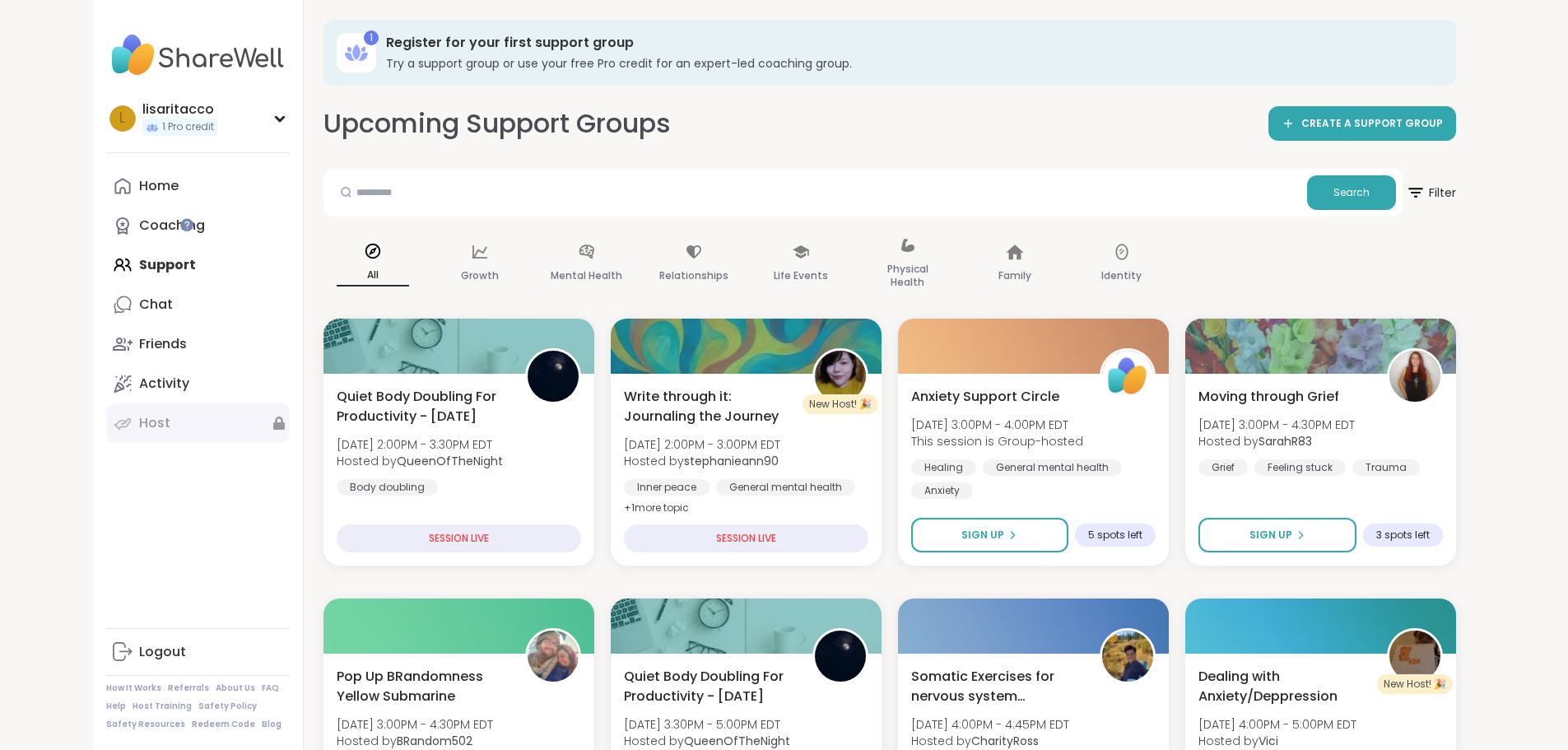
click at [139, 427] on div "Host" at bounding box center [155, 424] width 31 height 18
click at [106, 125] on div "l lisaritacco 1 Pro credit" at bounding box center [198, 118] width 183 height 42
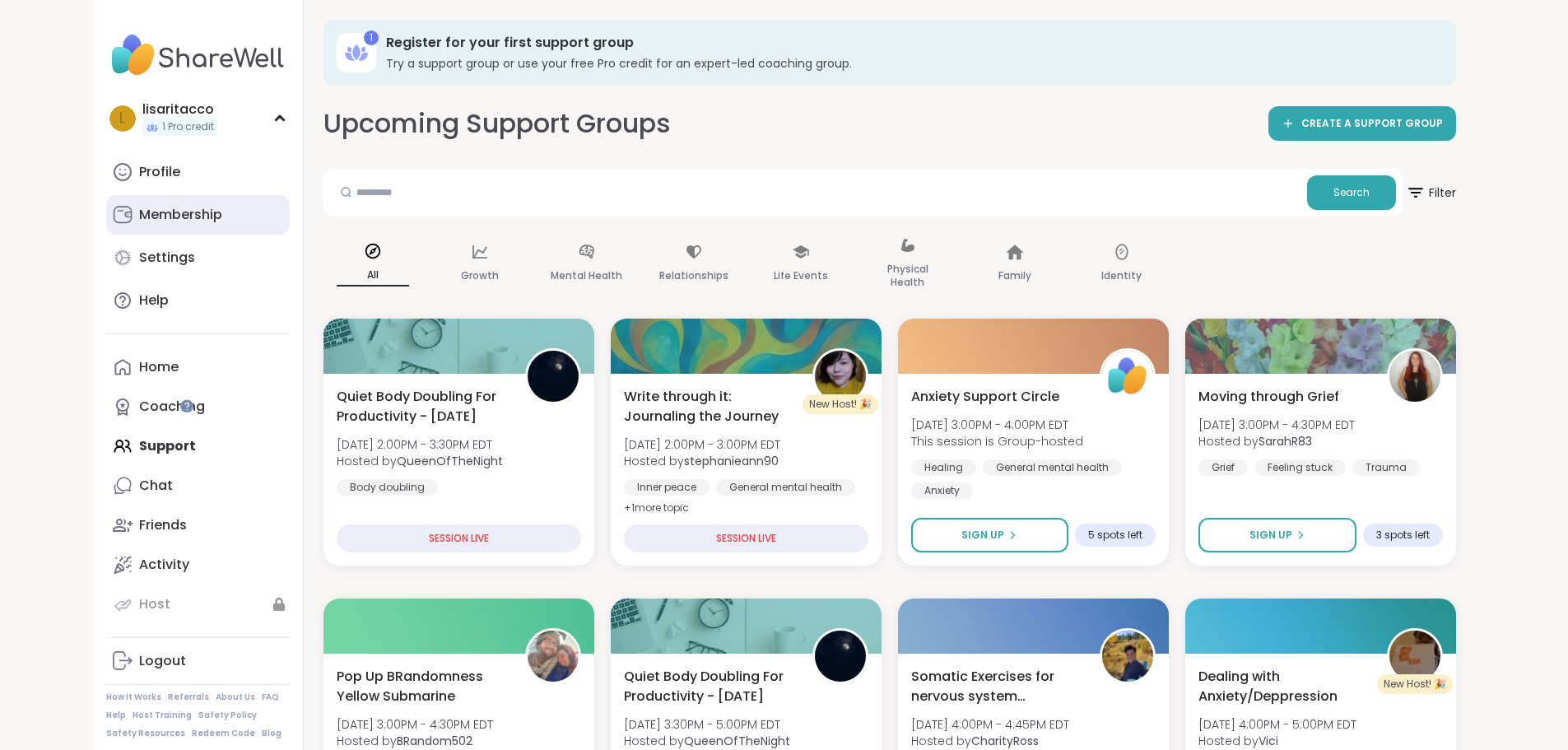
click at [106, 230] on link "Membership" at bounding box center [198, 215] width 183 height 39
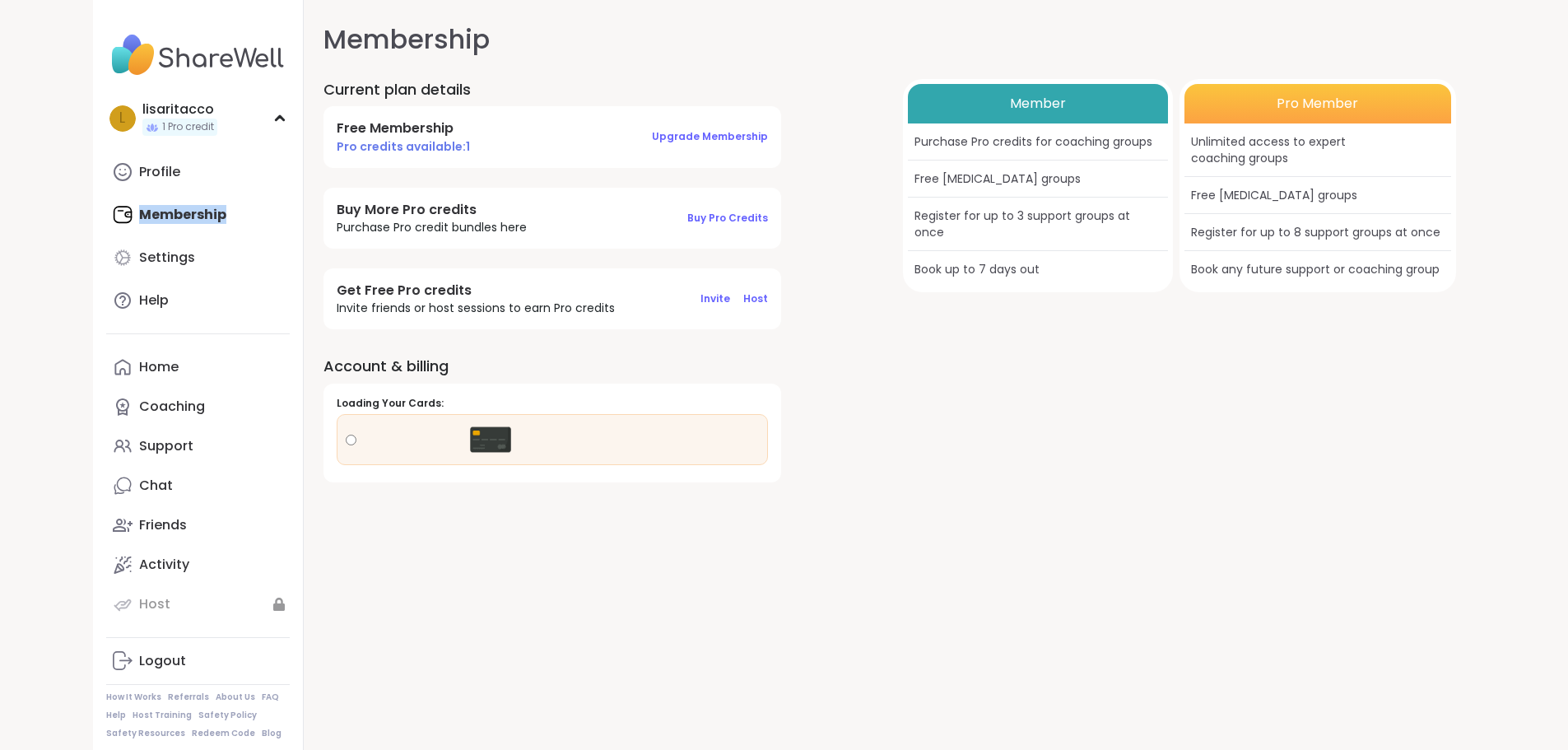
click at [106, 230] on div "Profile Membership Settings Help" at bounding box center [198, 236] width 183 height 168
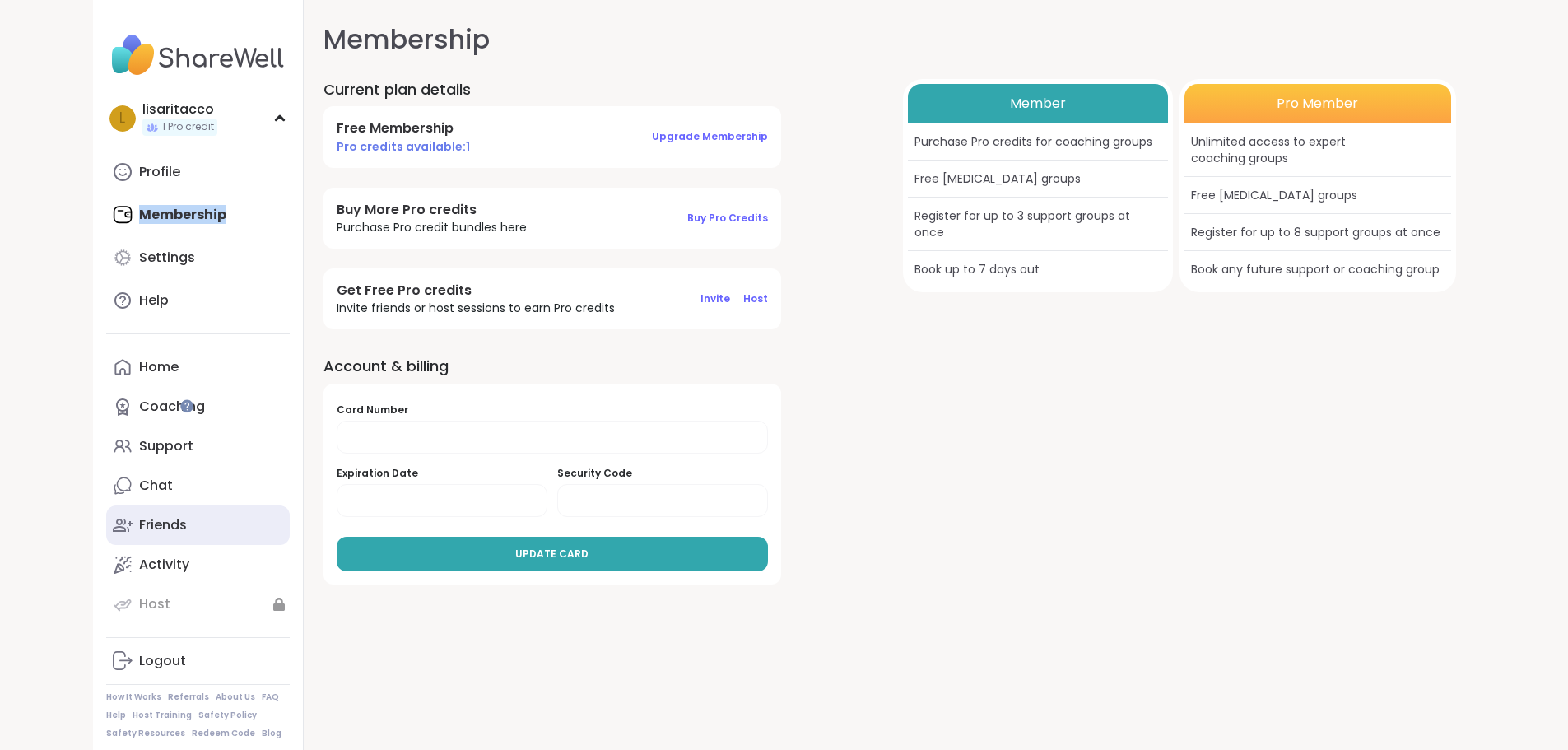
click at [139, 526] on div "Friends" at bounding box center [163, 525] width 48 height 18
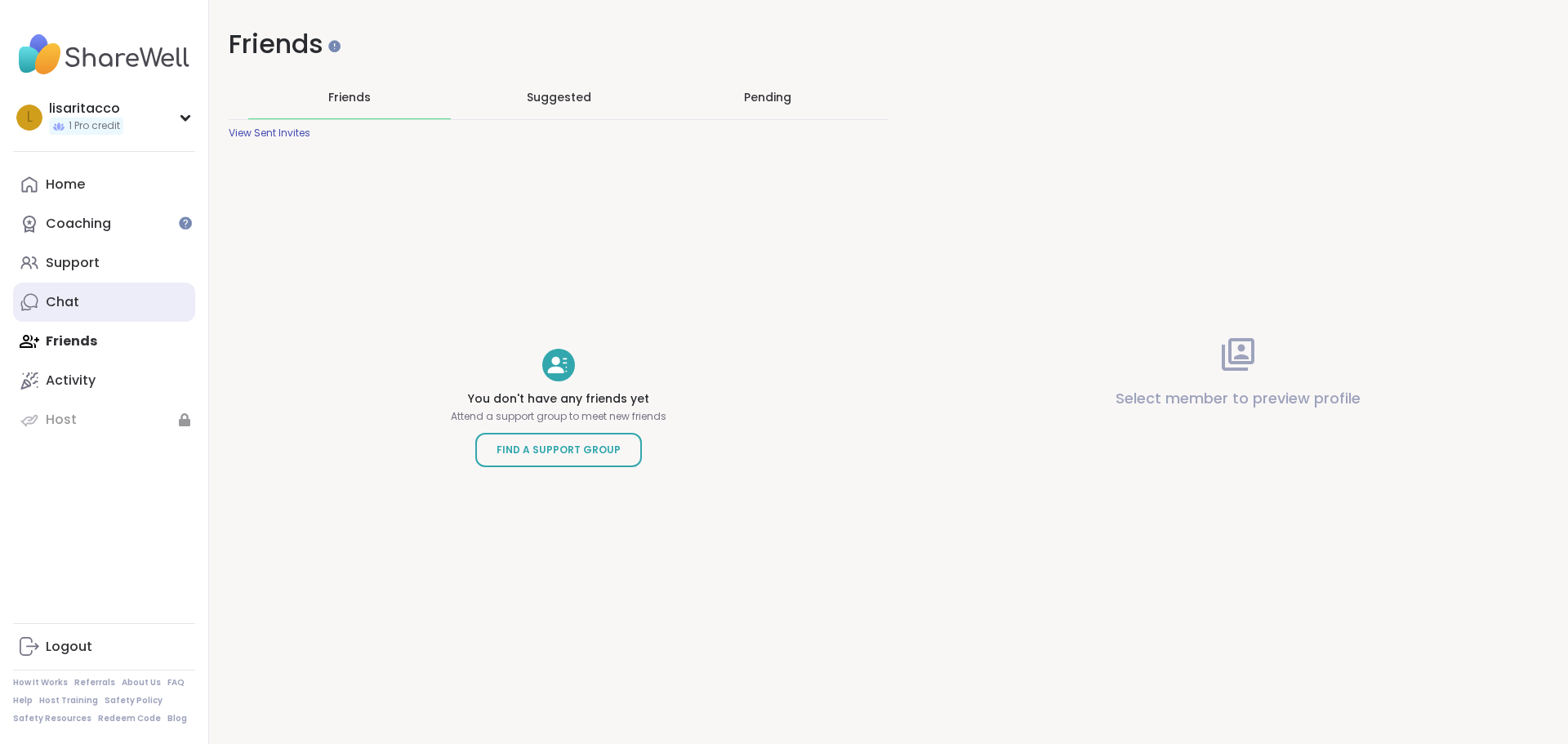
click at [73, 303] on div "Chat" at bounding box center [62, 302] width 34 height 18
